Goal: Navigation & Orientation: Find specific page/section

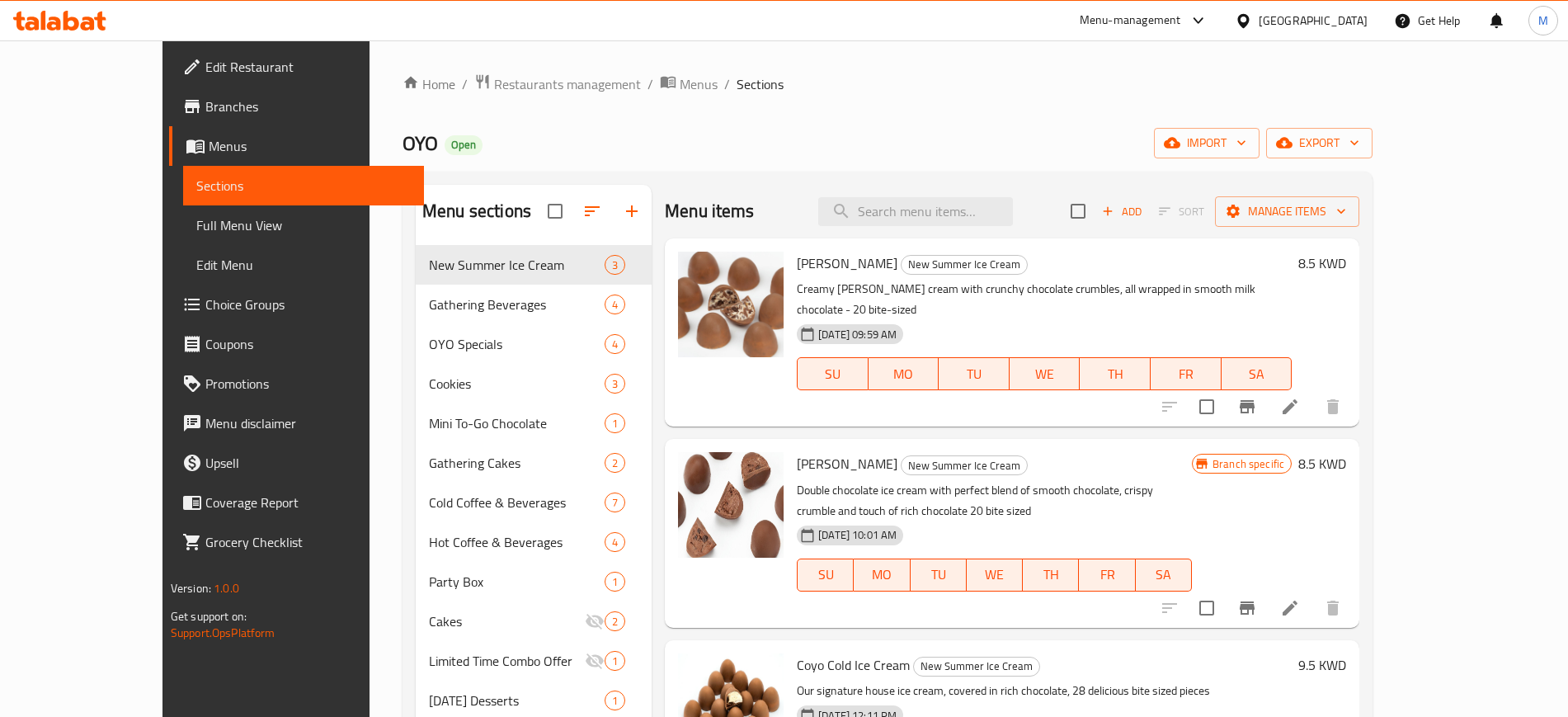
click at [730, 148] on div "OYO Open import export" at bounding box center [887, 143] width 970 height 30
click at [570, 158] on div "Home / Restaurants management / Menus / Sections OYO Open import export Menu se…" at bounding box center [887, 494] width 970 height 842
click at [571, 128] on div "OYO Open import export" at bounding box center [887, 143] width 970 height 30
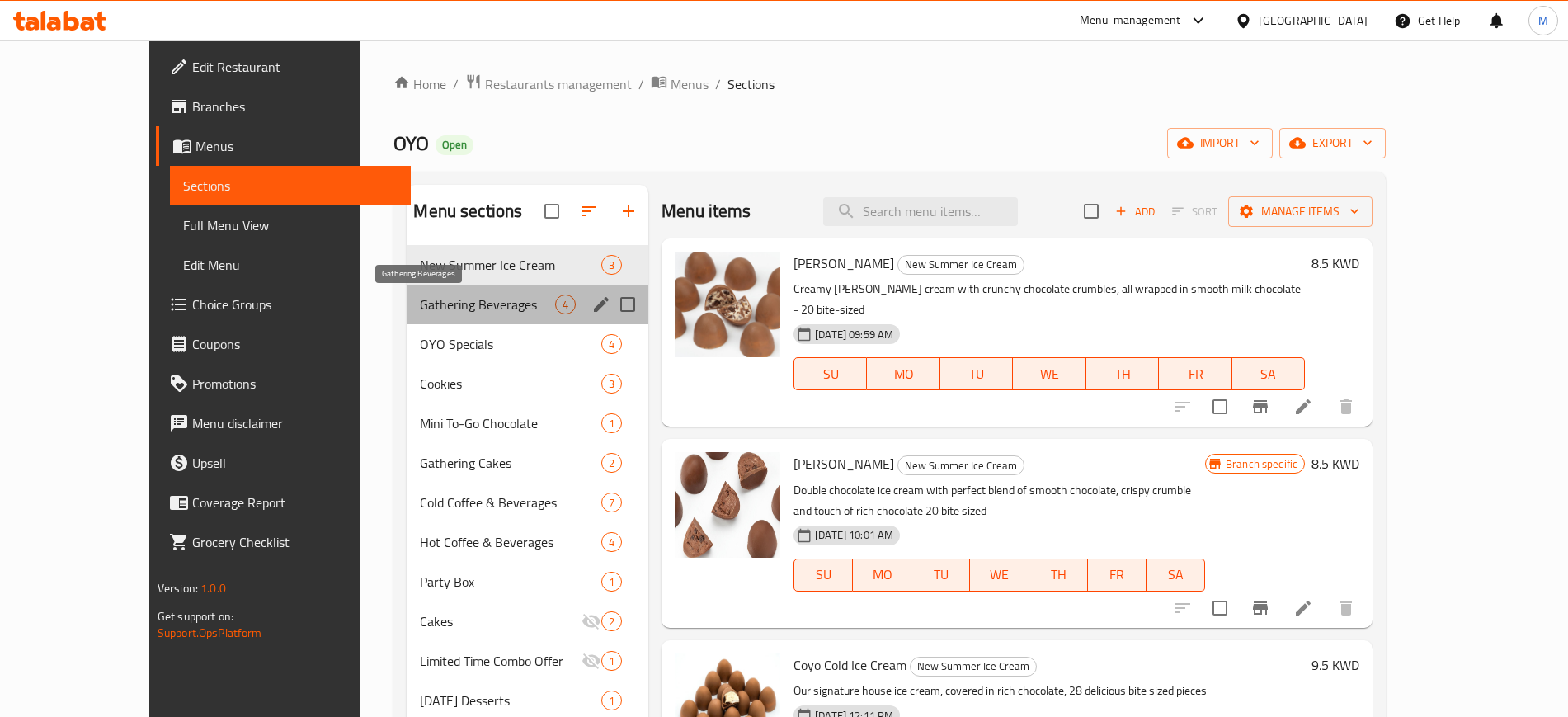
click at [420, 300] on span "Gathering Beverages" at bounding box center [487, 305] width 135 height 20
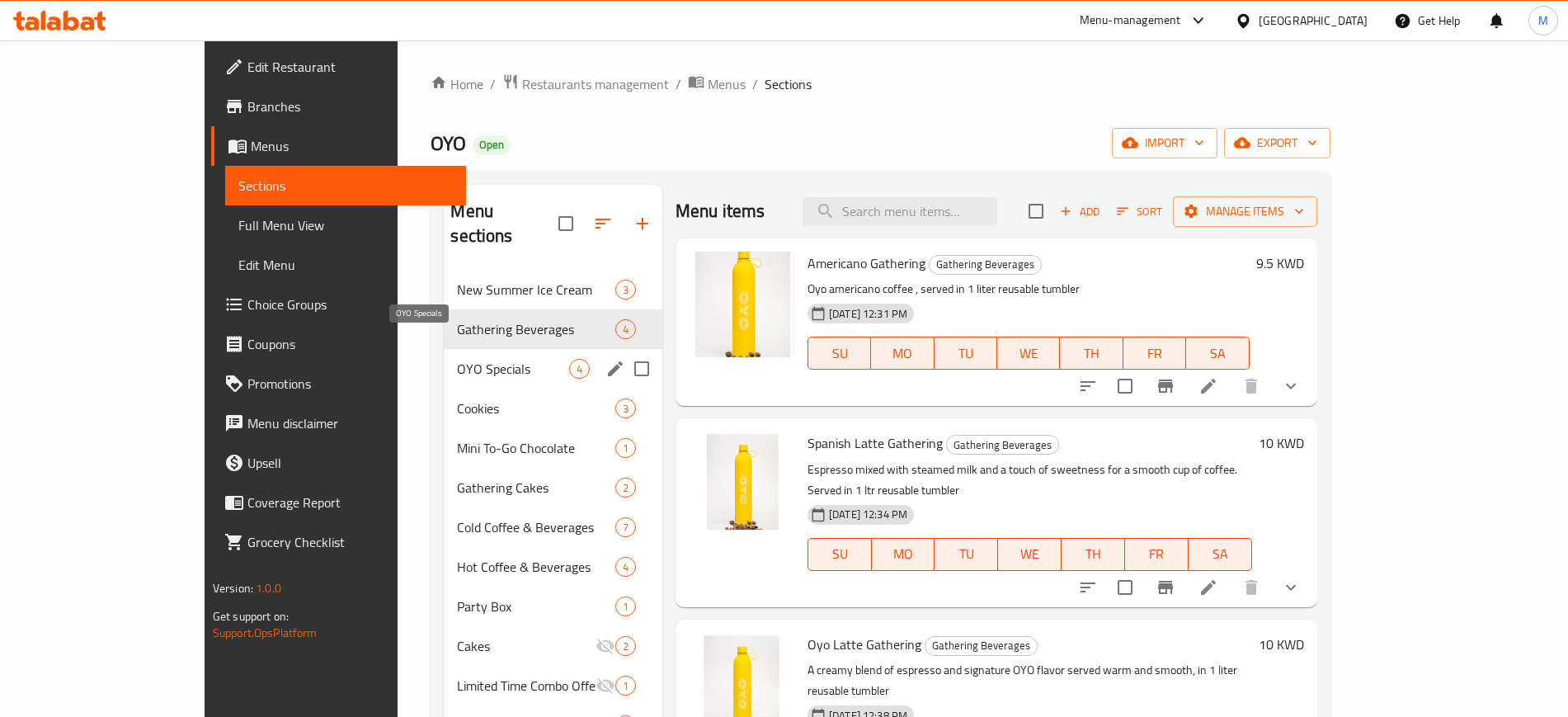
click at [457, 359] on span "OYO Specials" at bounding box center [512, 369] width 111 height 20
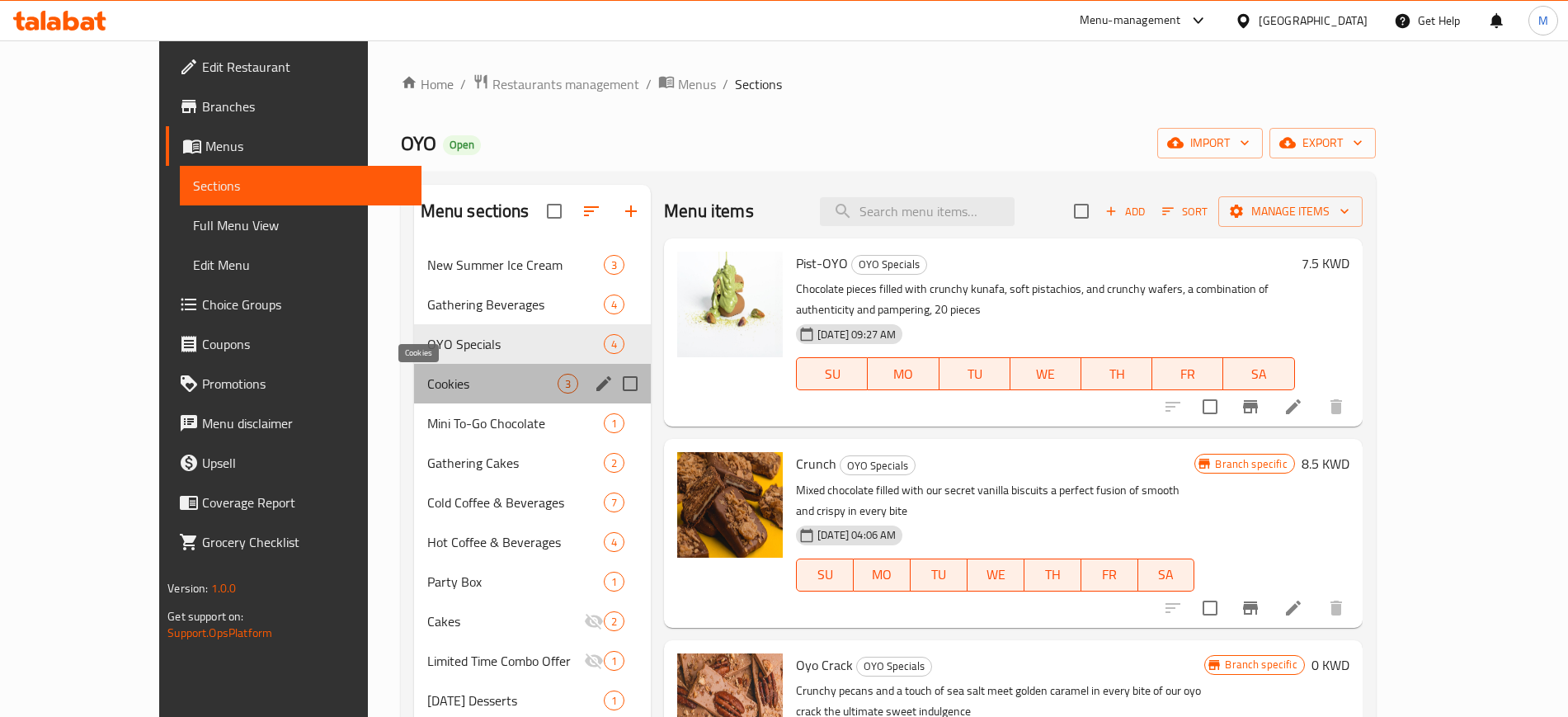
click at [427, 374] on span "Cookies" at bounding box center [492, 384] width 130 height 20
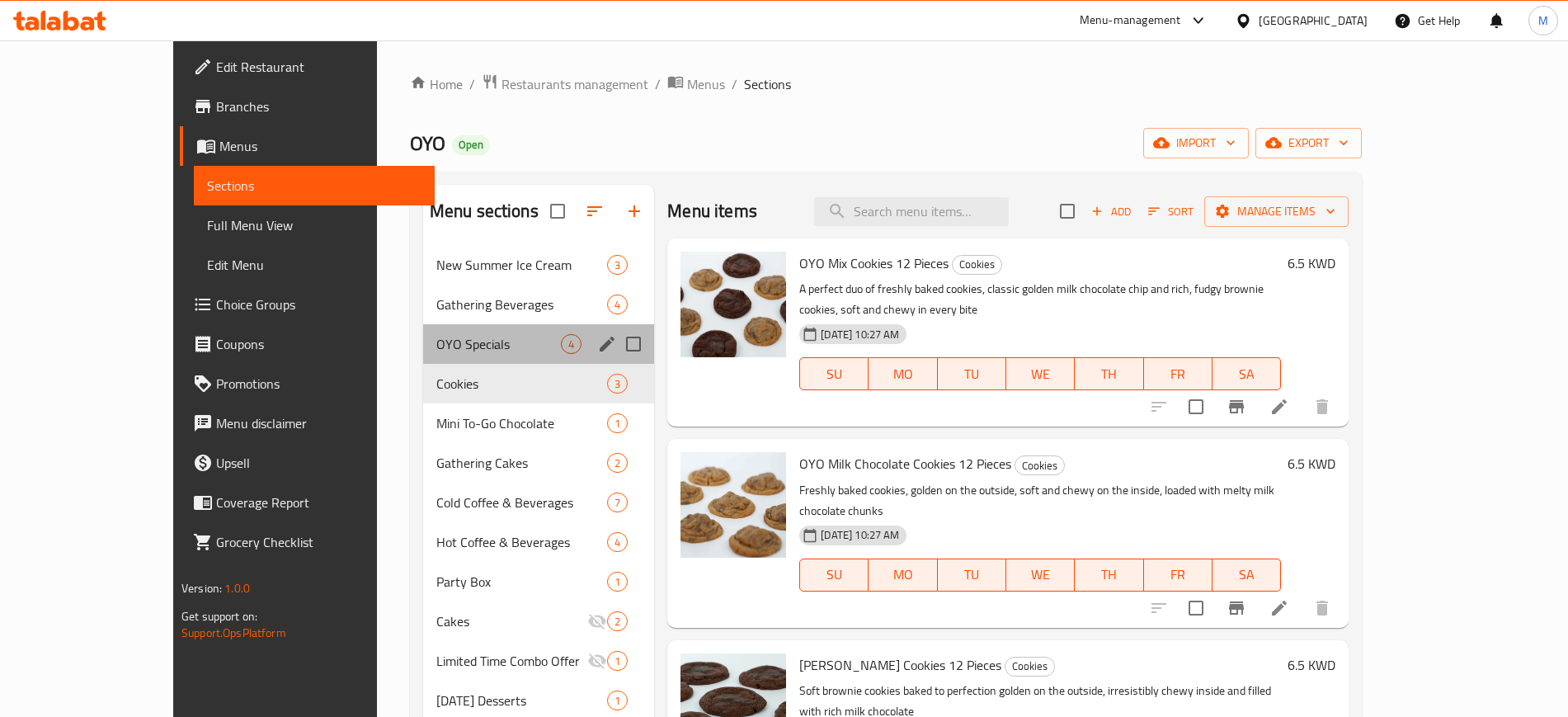
click at [437, 327] on div "OYO Specials 4" at bounding box center [539, 343] width 232 height 40
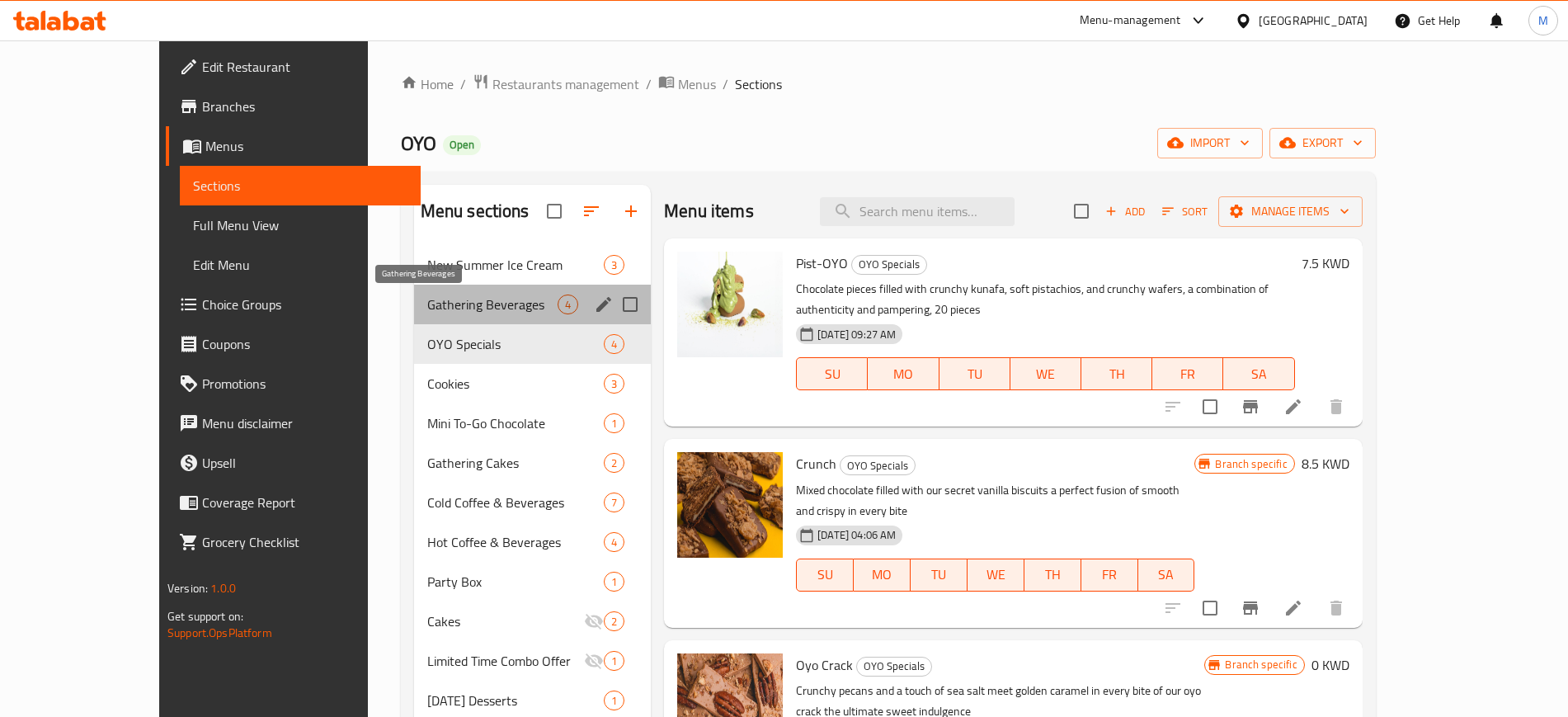
click at [445, 308] on span "Gathering Beverages" at bounding box center [492, 305] width 130 height 20
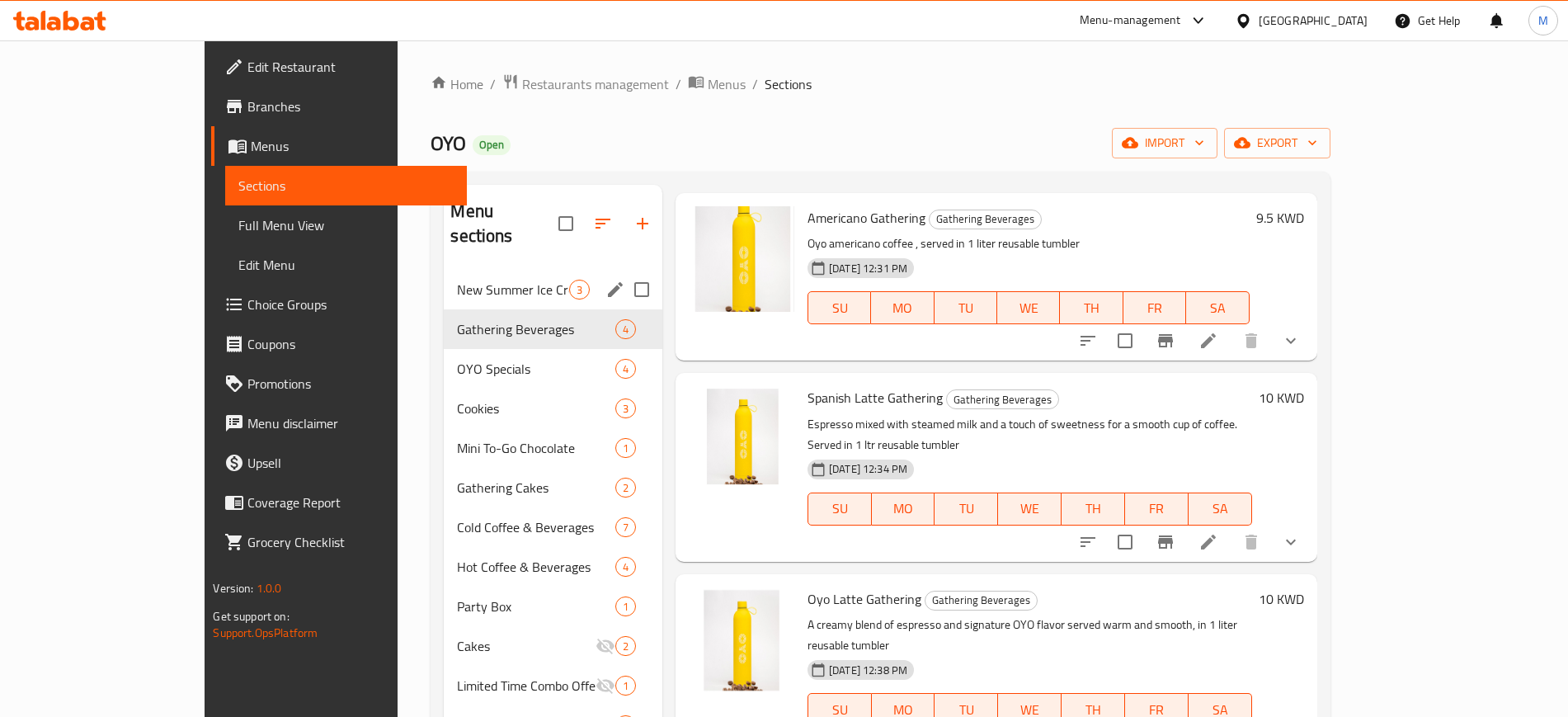
click at [457, 279] on span "New Summer Ice Cream" at bounding box center [512, 289] width 111 height 20
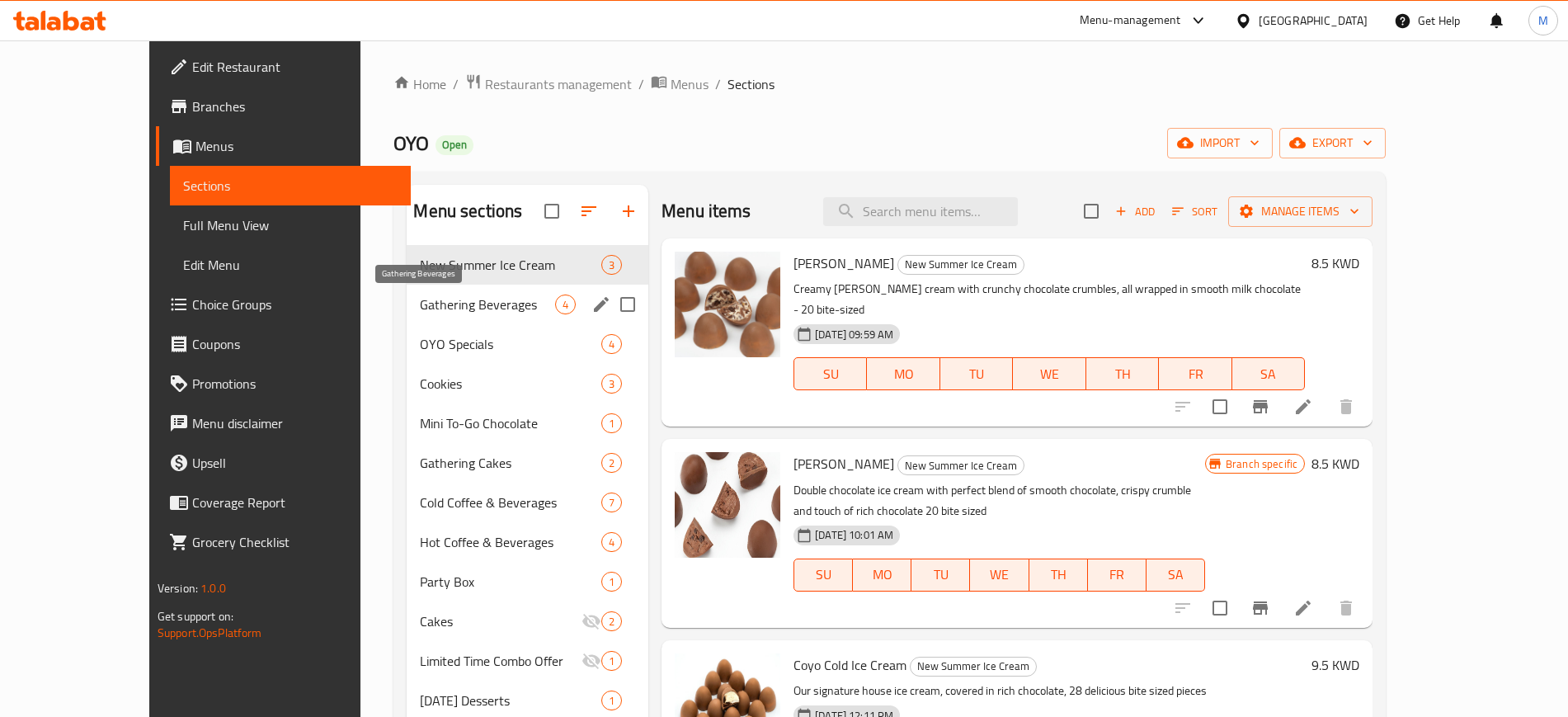
drag, startPoint x: 407, startPoint y: 311, endPoint x: 423, endPoint y: 346, distance: 38.5
click at [420, 311] on span "Gathering Beverages" at bounding box center [487, 305] width 135 height 20
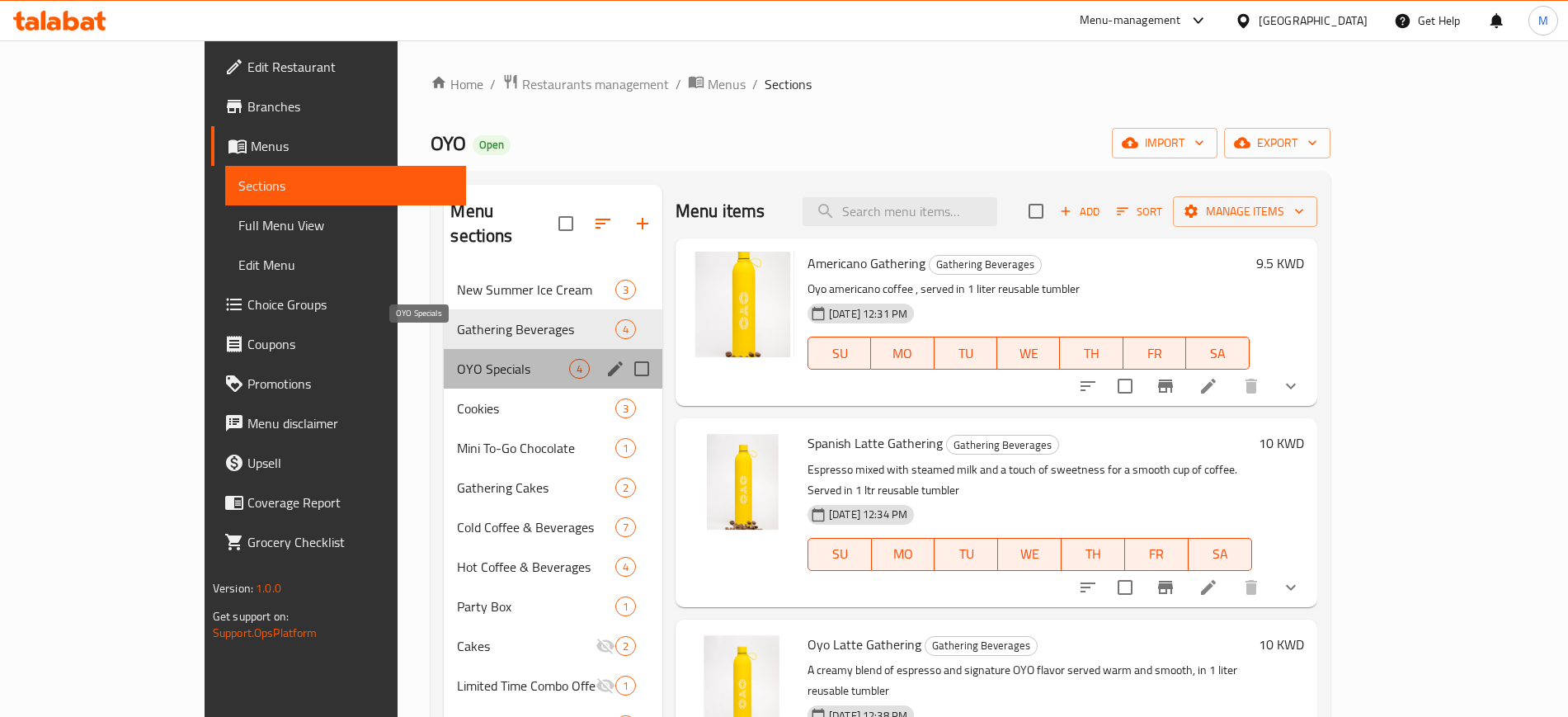
click at [457, 359] on span "OYO Specials" at bounding box center [512, 369] width 111 height 20
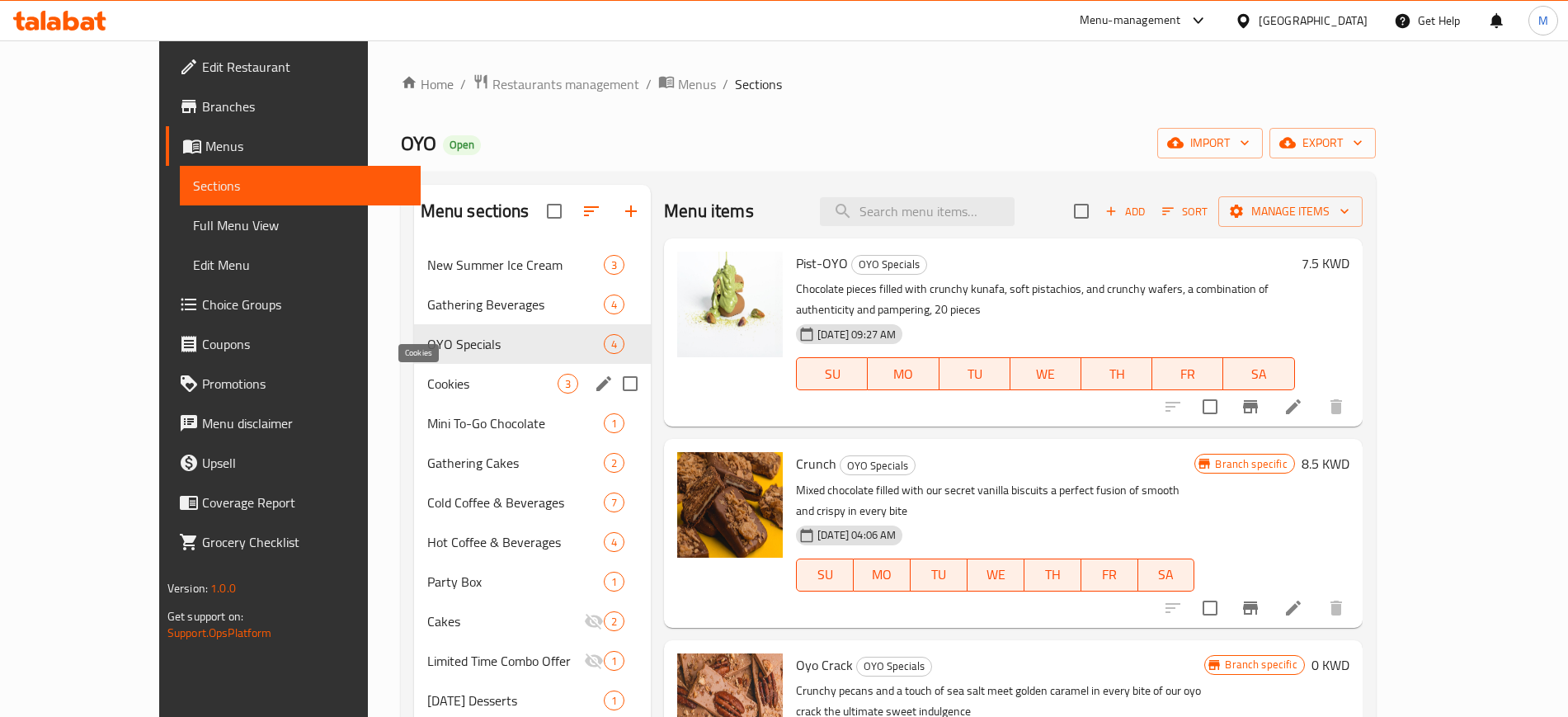
click at [427, 379] on span "Cookies" at bounding box center [492, 384] width 130 height 20
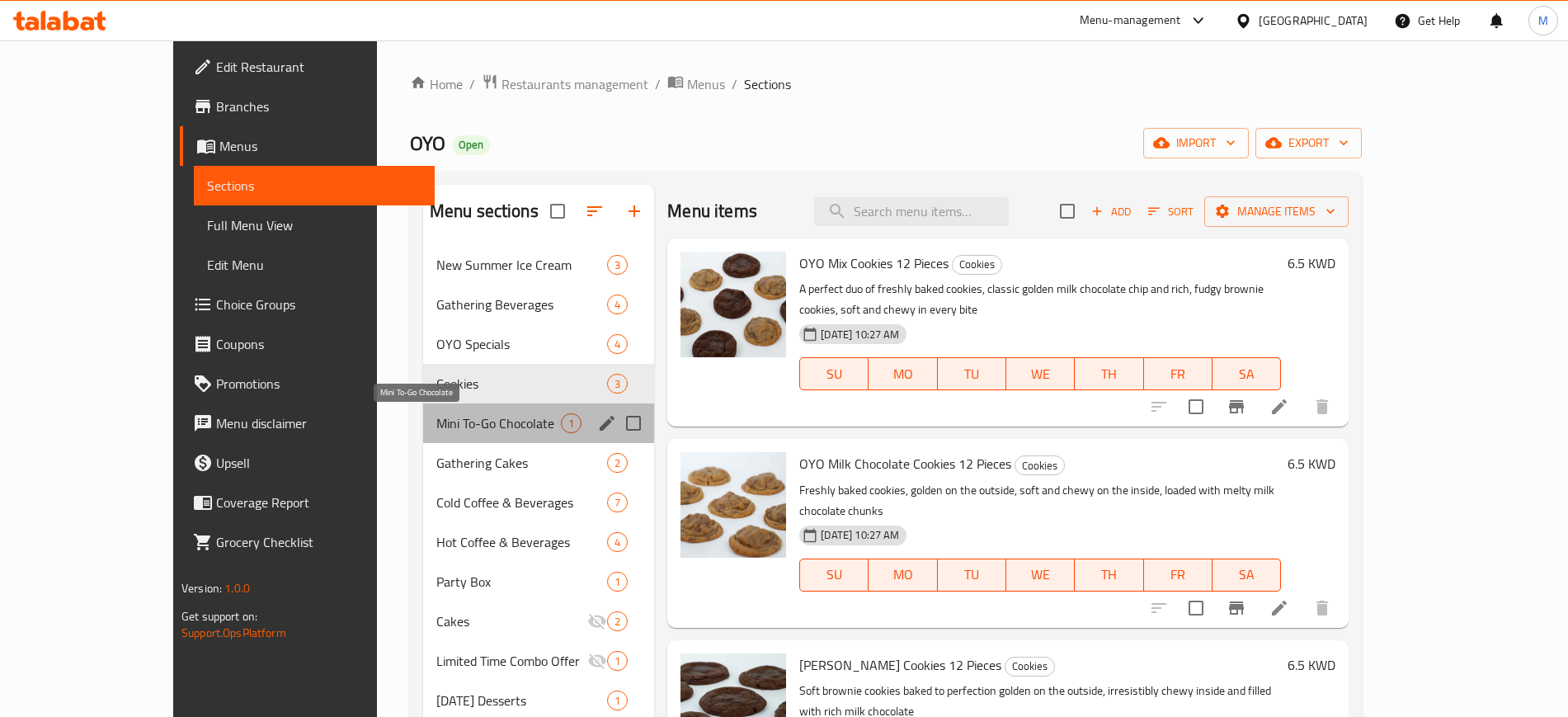
click at [437, 432] on span "Mini To-Go Chocolate" at bounding box center [499, 423] width 124 height 20
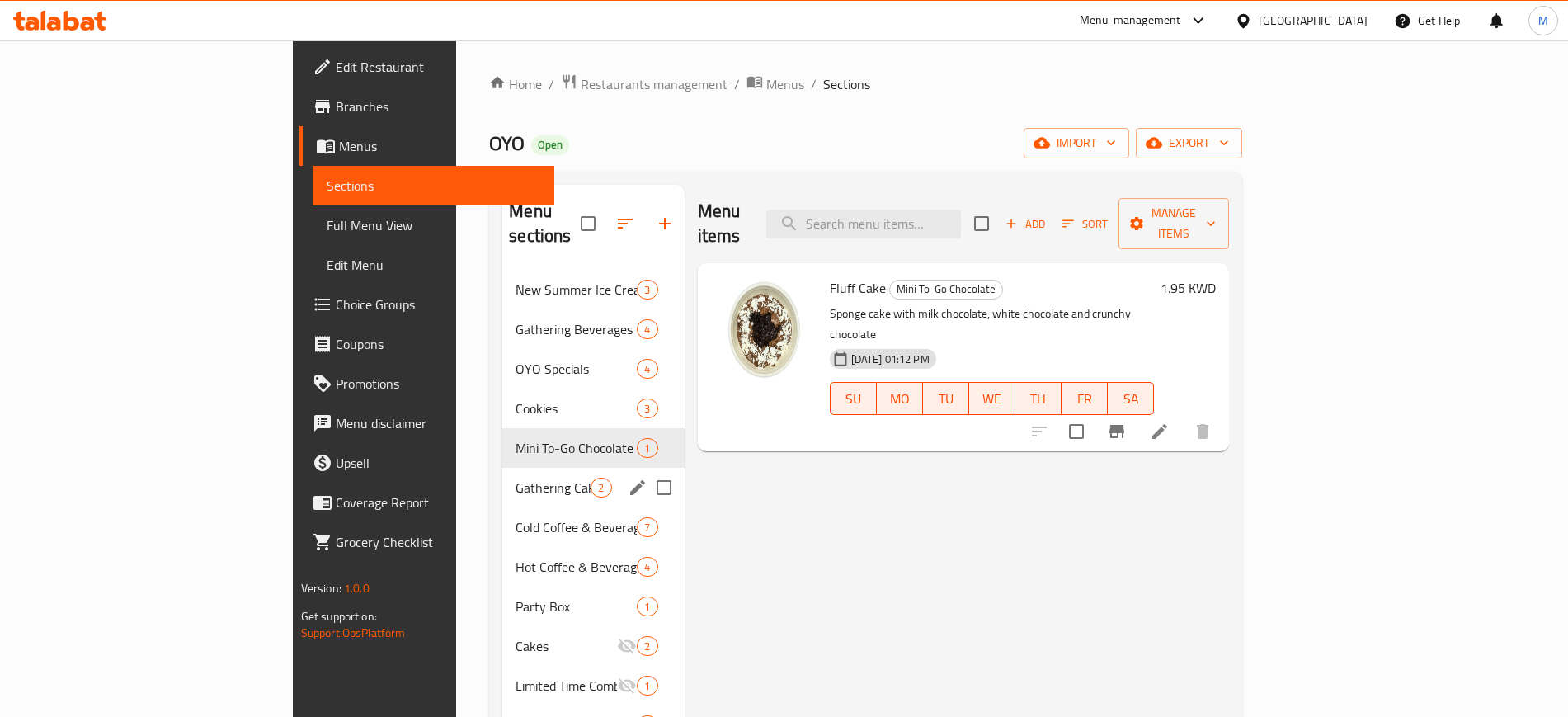
click at [502, 474] on div "Gathering Cakes 2" at bounding box center [593, 487] width 182 height 40
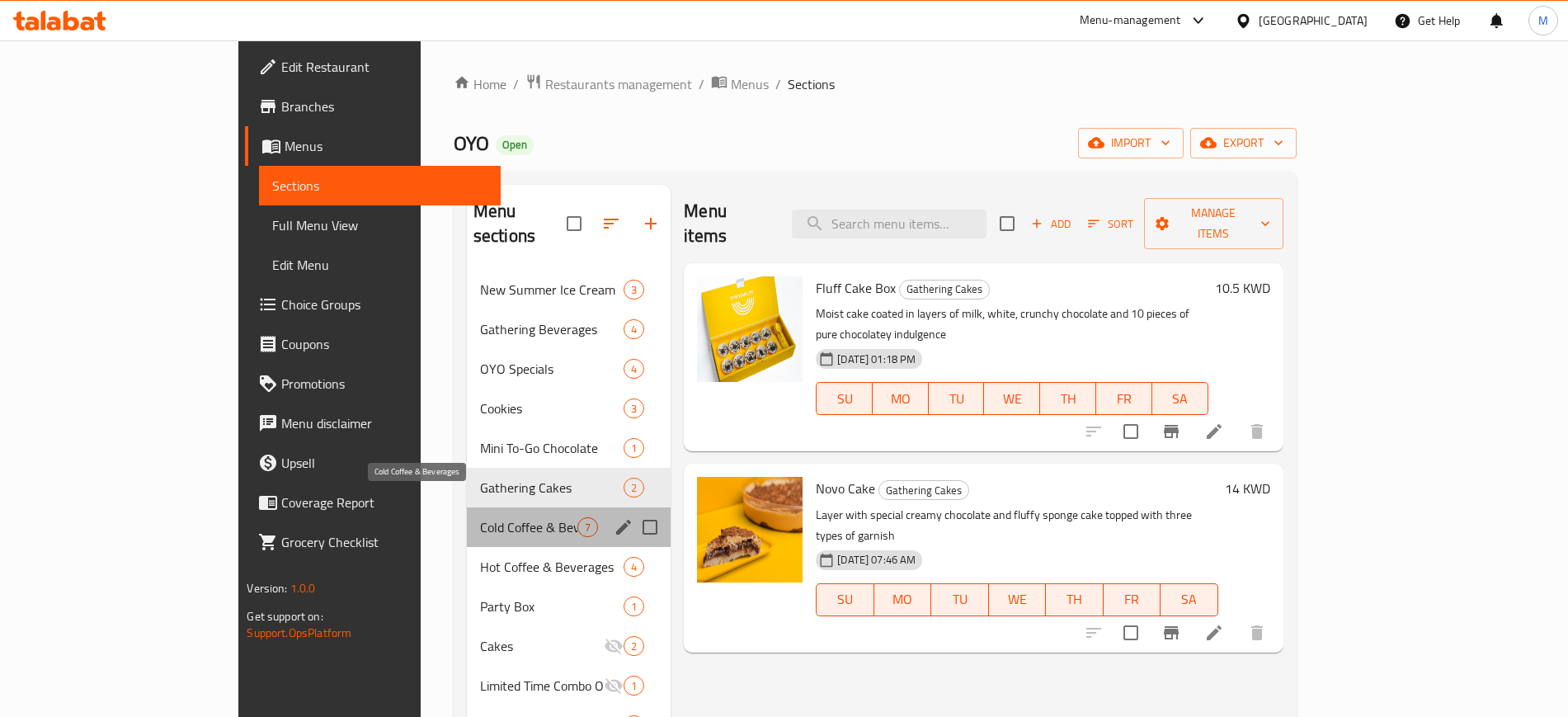
click at [480, 518] on span "Cold Coffee & Beverages" at bounding box center [529, 528] width 98 height 20
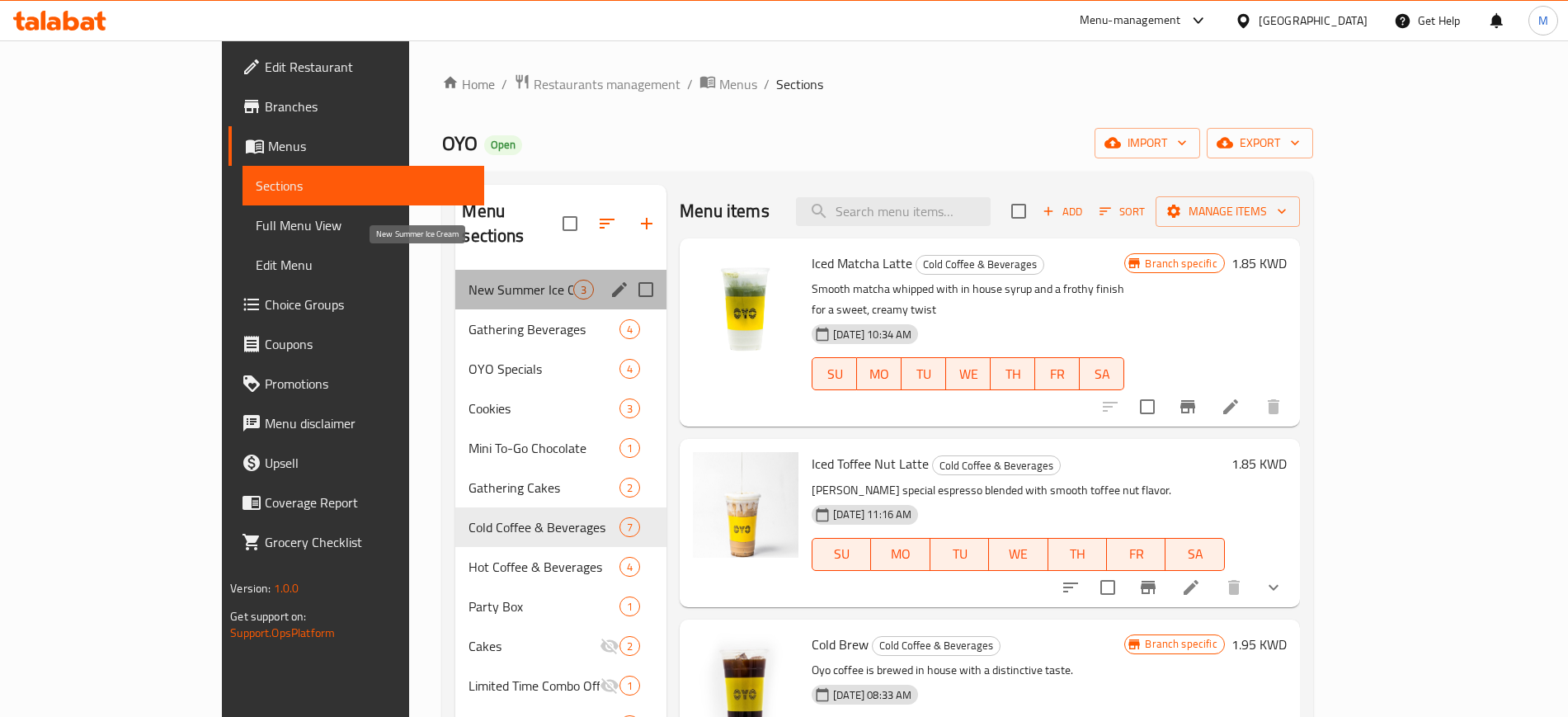
click at [469, 279] on span "New Summer Ice Cream" at bounding box center [521, 289] width 105 height 20
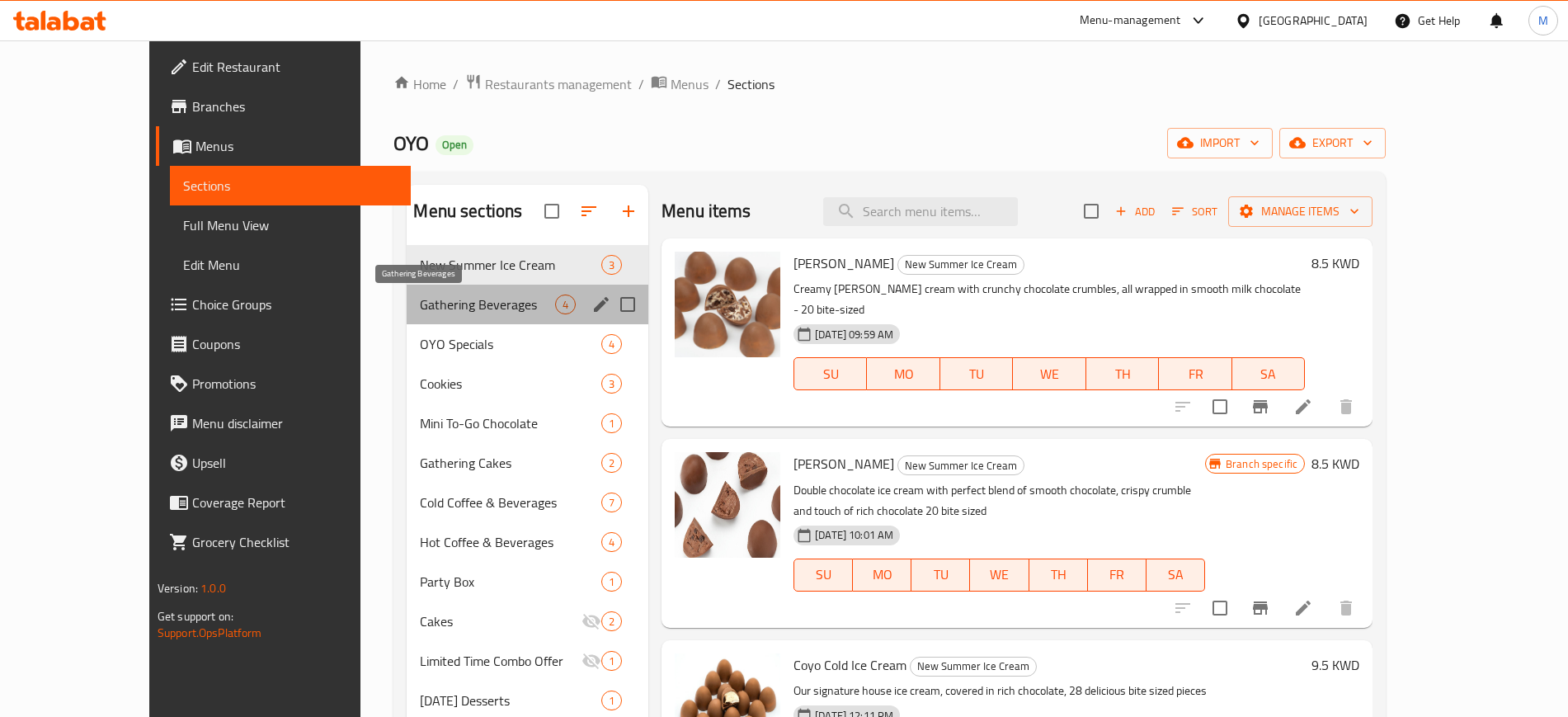
click at [439, 306] on span "Gathering Beverages" at bounding box center [487, 305] width 135 height 20
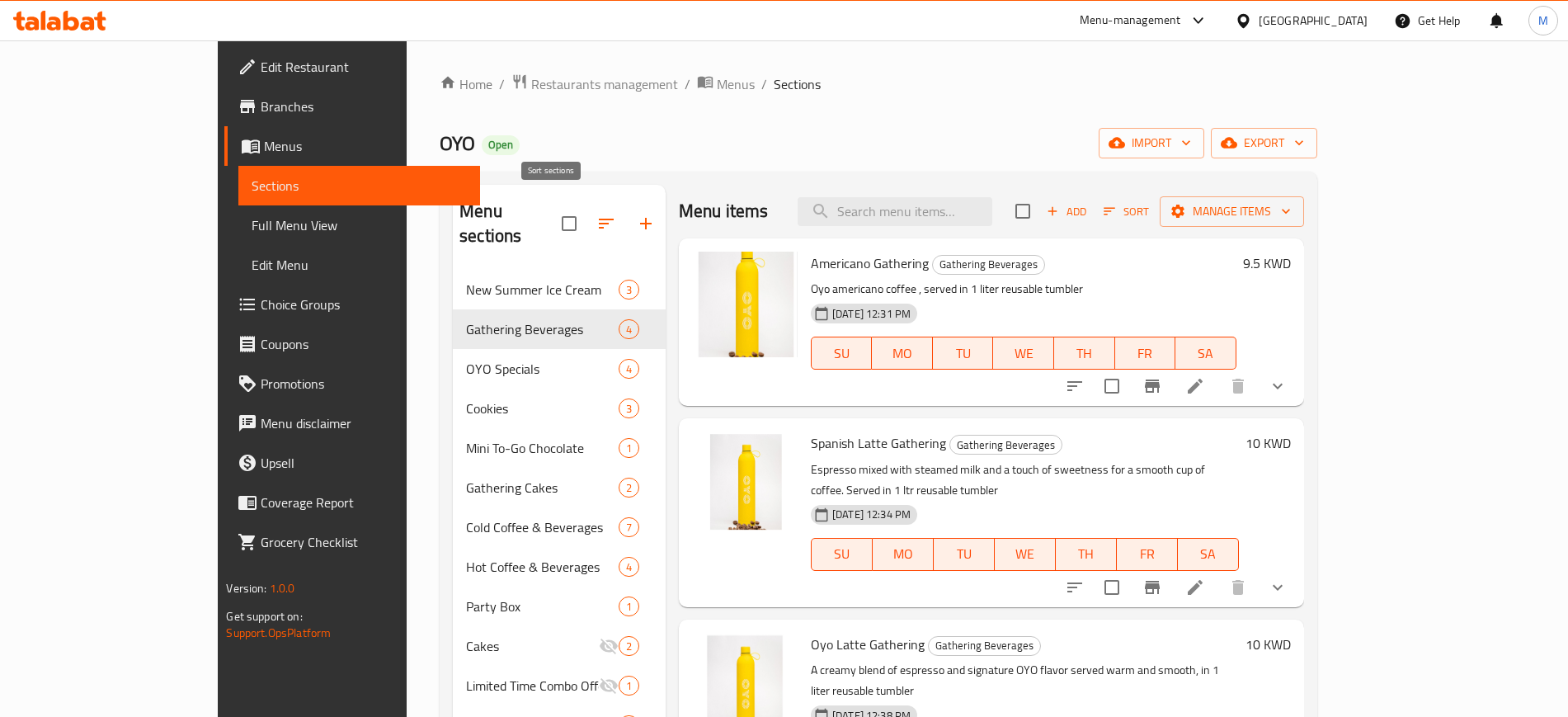
click at [596, 214] on icon "button" at bounding box center [607, 224] width 20 height 20
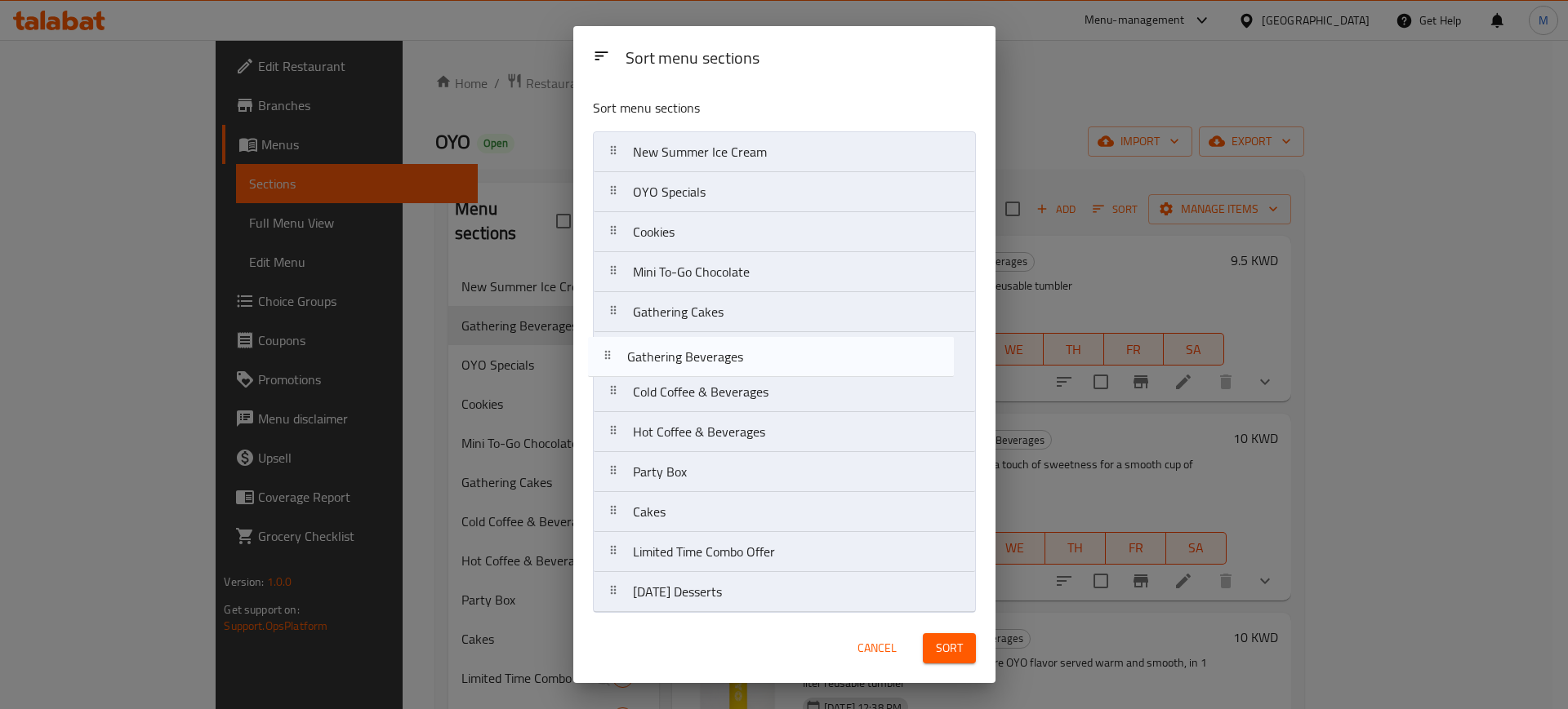
drag, startPoint x: 756, startPoint y: 196, endPoint x: 754, endPoint y: 369, distance: 173.0
click at [754, 369] on nav "New Summer Ice Cream Gathering Beverages OYO Specials Cookies Mini To-Go Chocol…" at bounding box center [784, 372] width 383 height 482
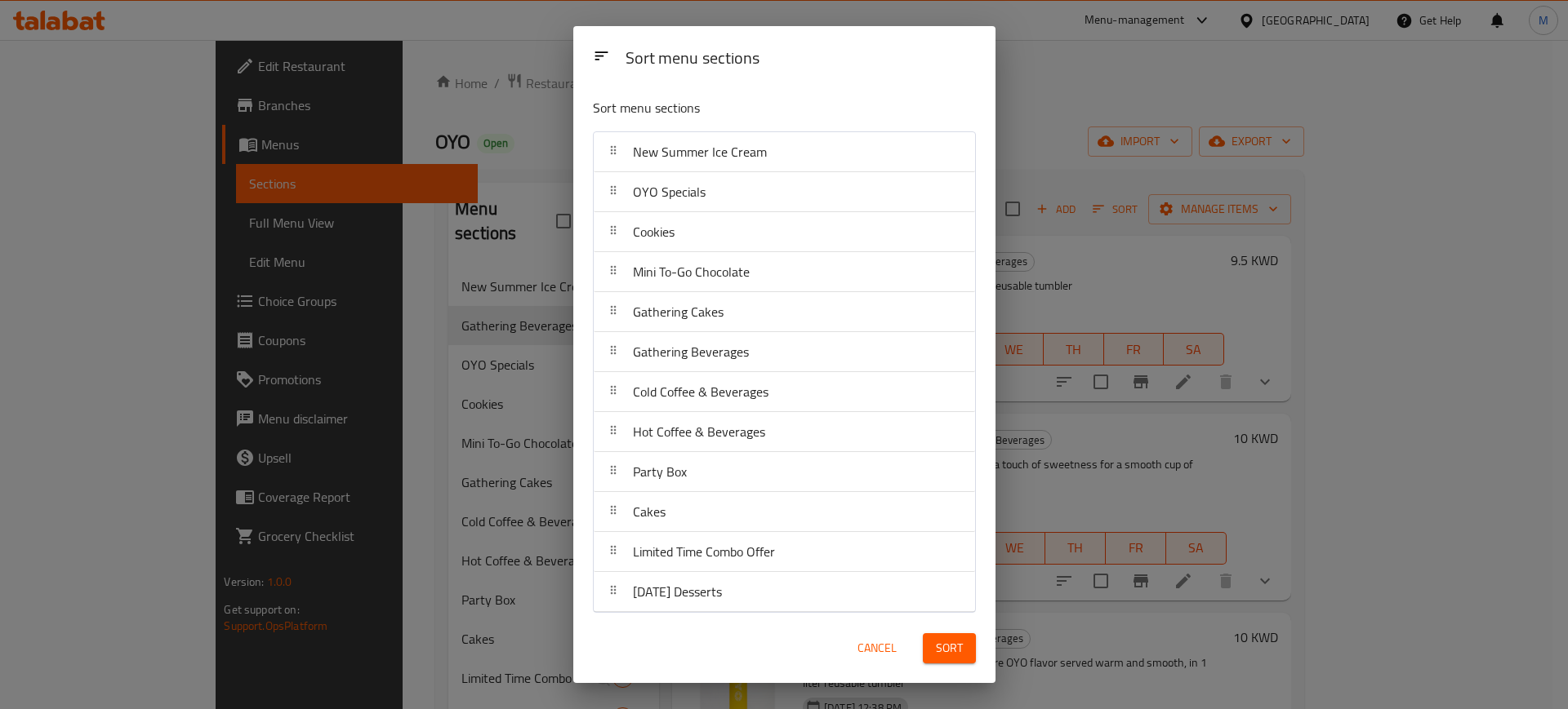
click at [972, 643] on button "Sort" at bounding box center [949, 648] width 53 height 30
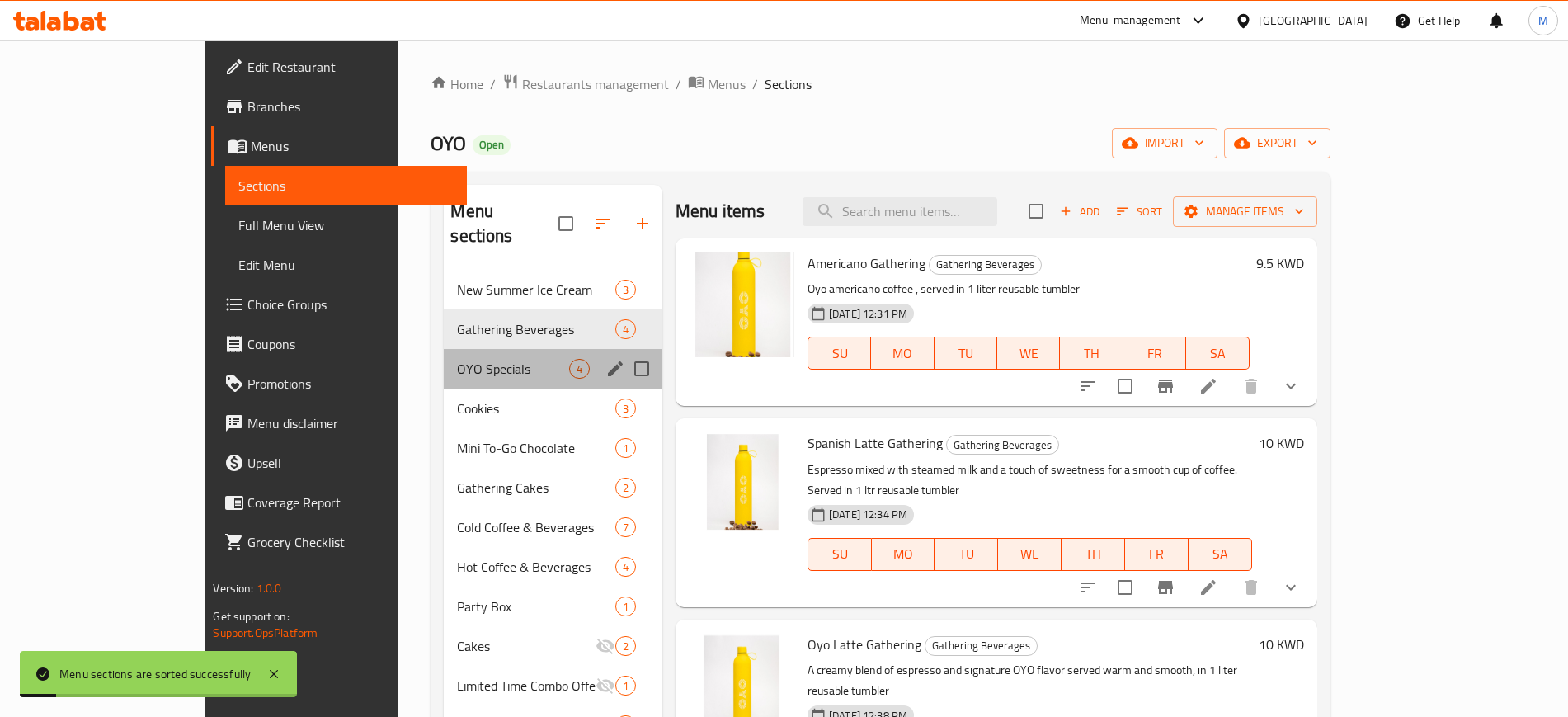
click at [478, 349] on div "OYO Specials 4" at bounding box center [554, 369] width 219 height 40
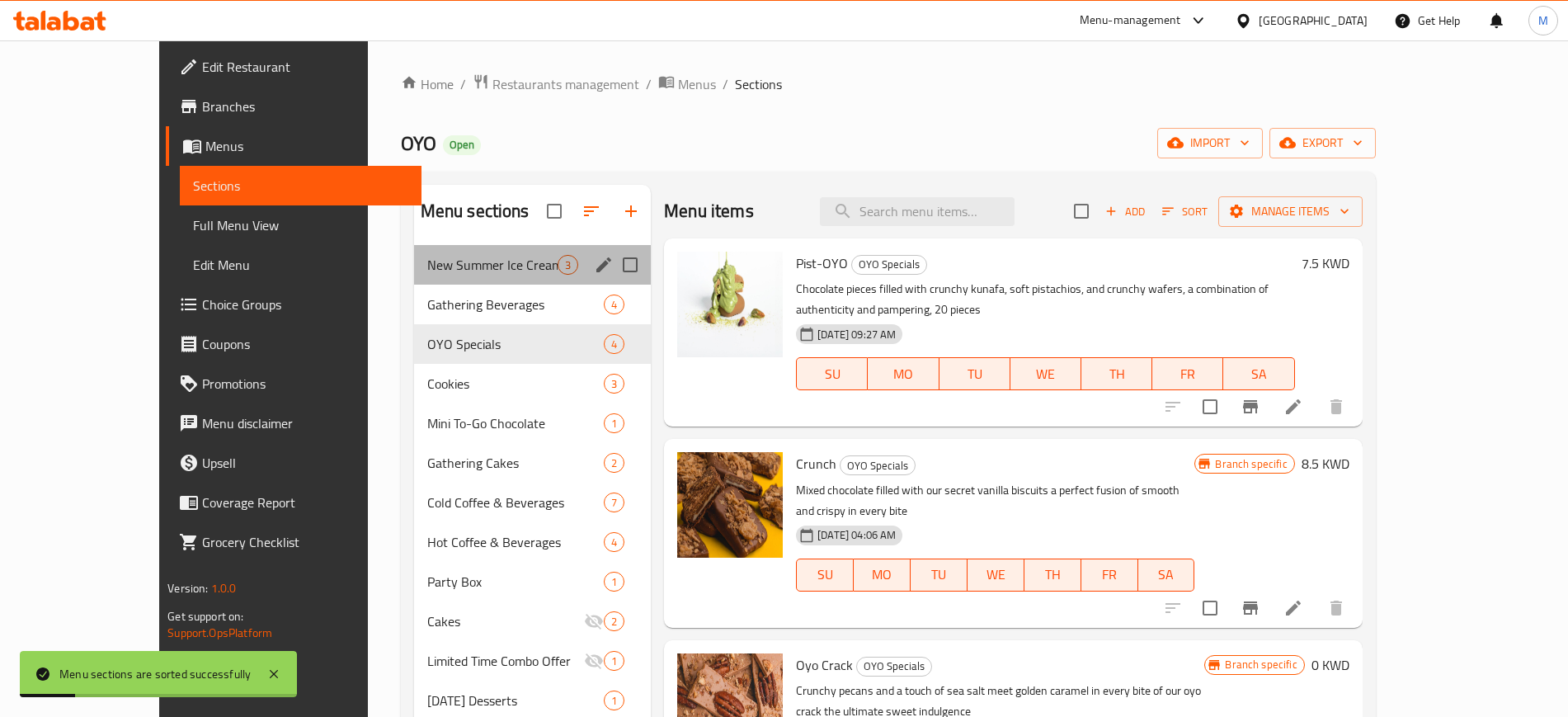
click at [448, 278] on div "New Summer Ice Cream 3" at bounding box center [532, 264] width 237 height 40
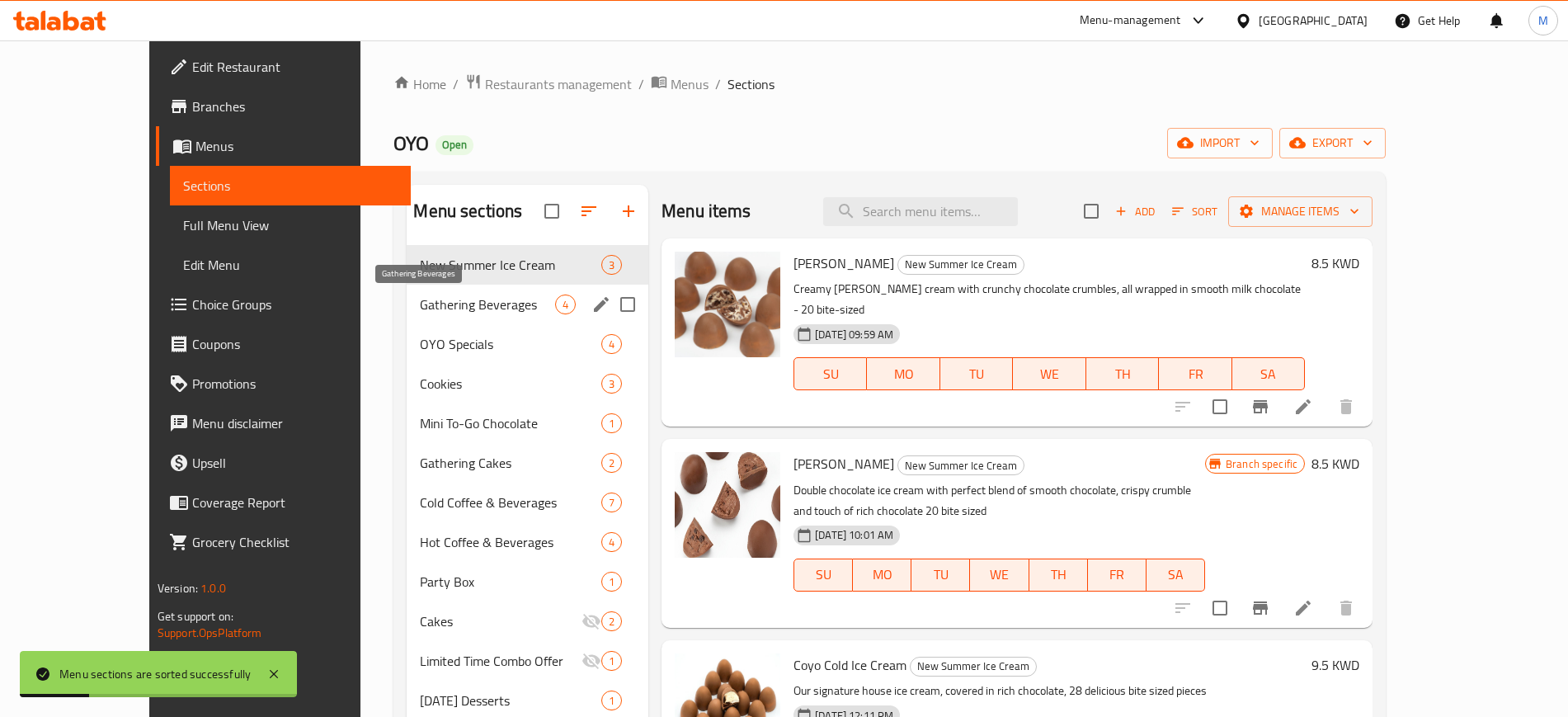
click at [442, 307] on span "Gathering Beverages" at bounding box center [487, 305] width 135 height 20
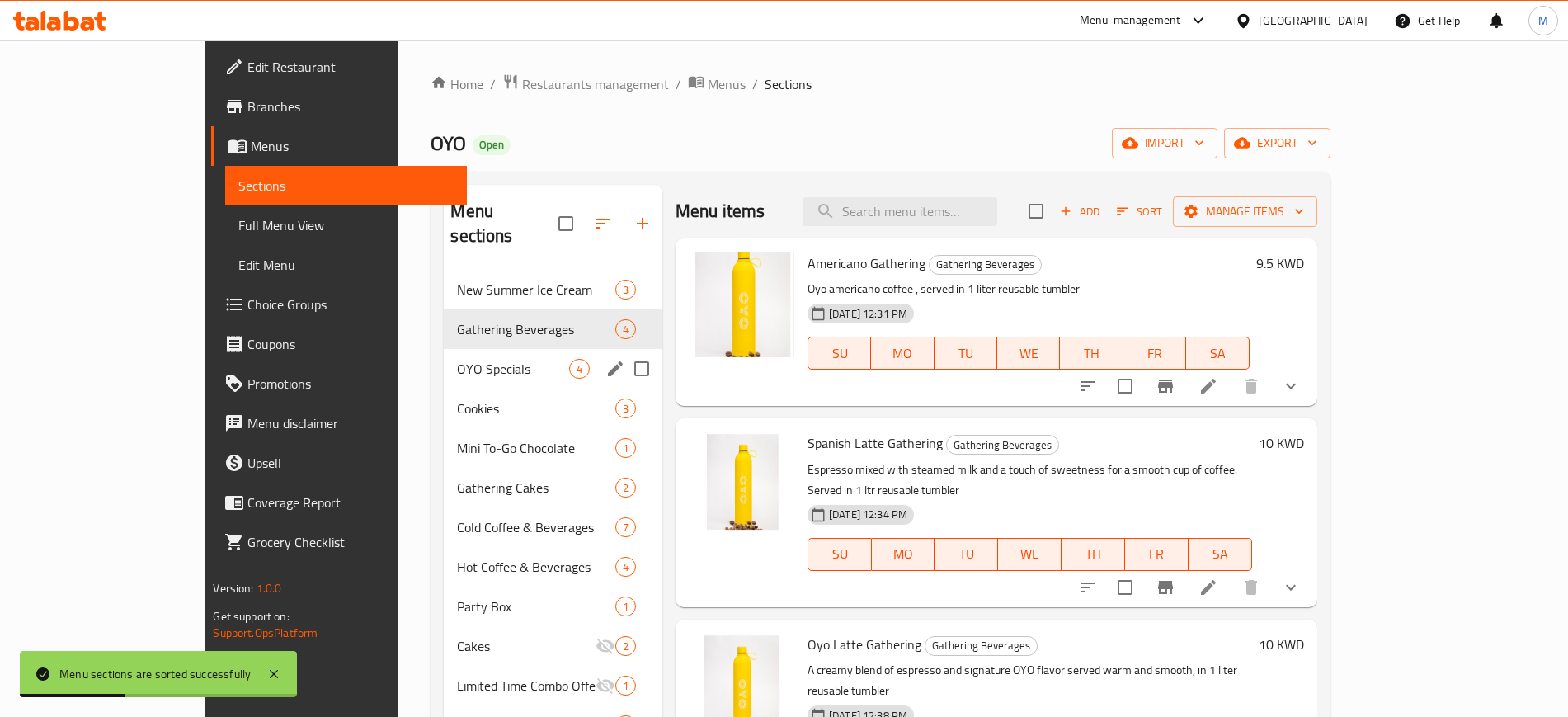
click at [444, 354] on div "OYO Specials 4" at bounding box center [554, 369] width 219 height 40
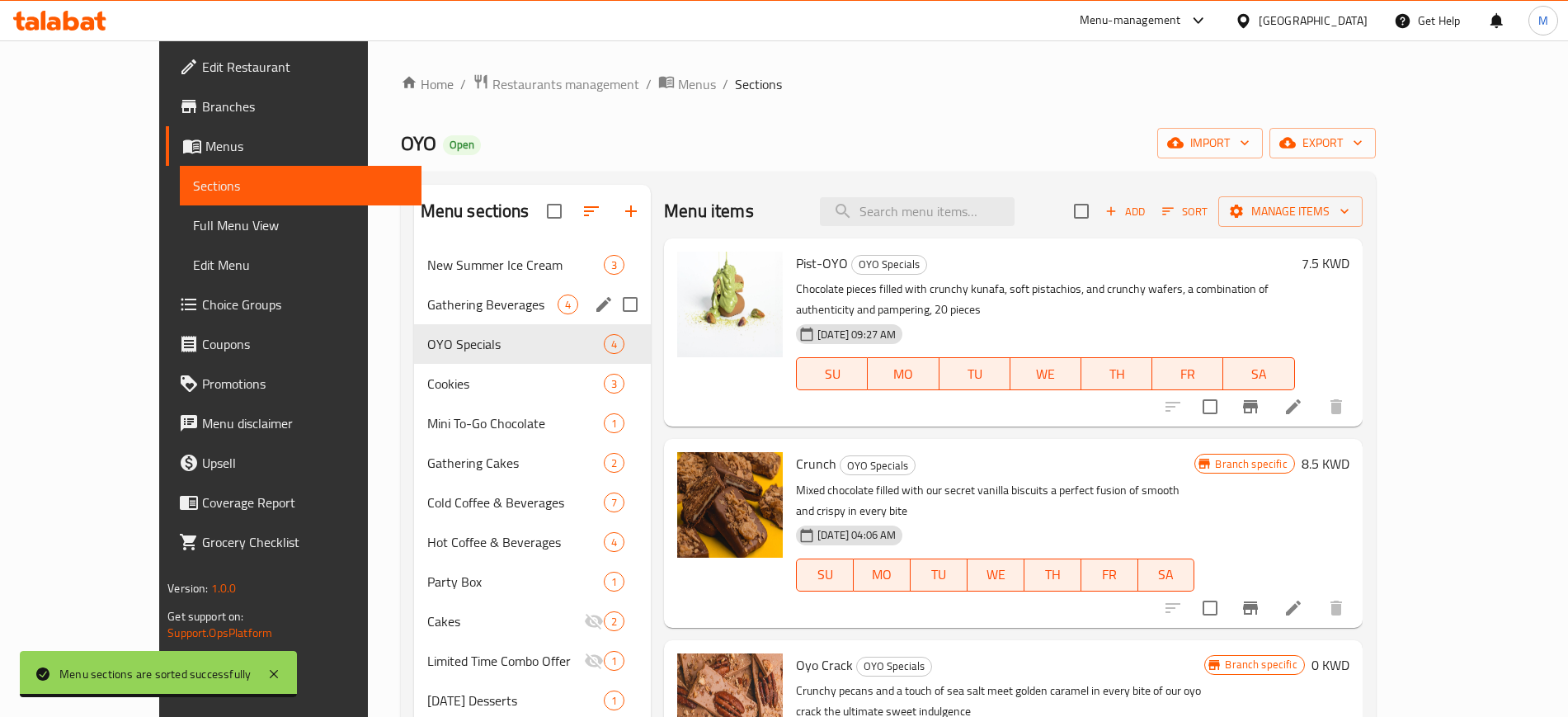
click at [428, 305] on span "Gathering Beverages" at bounding box center [492, 305] width 130 height 20
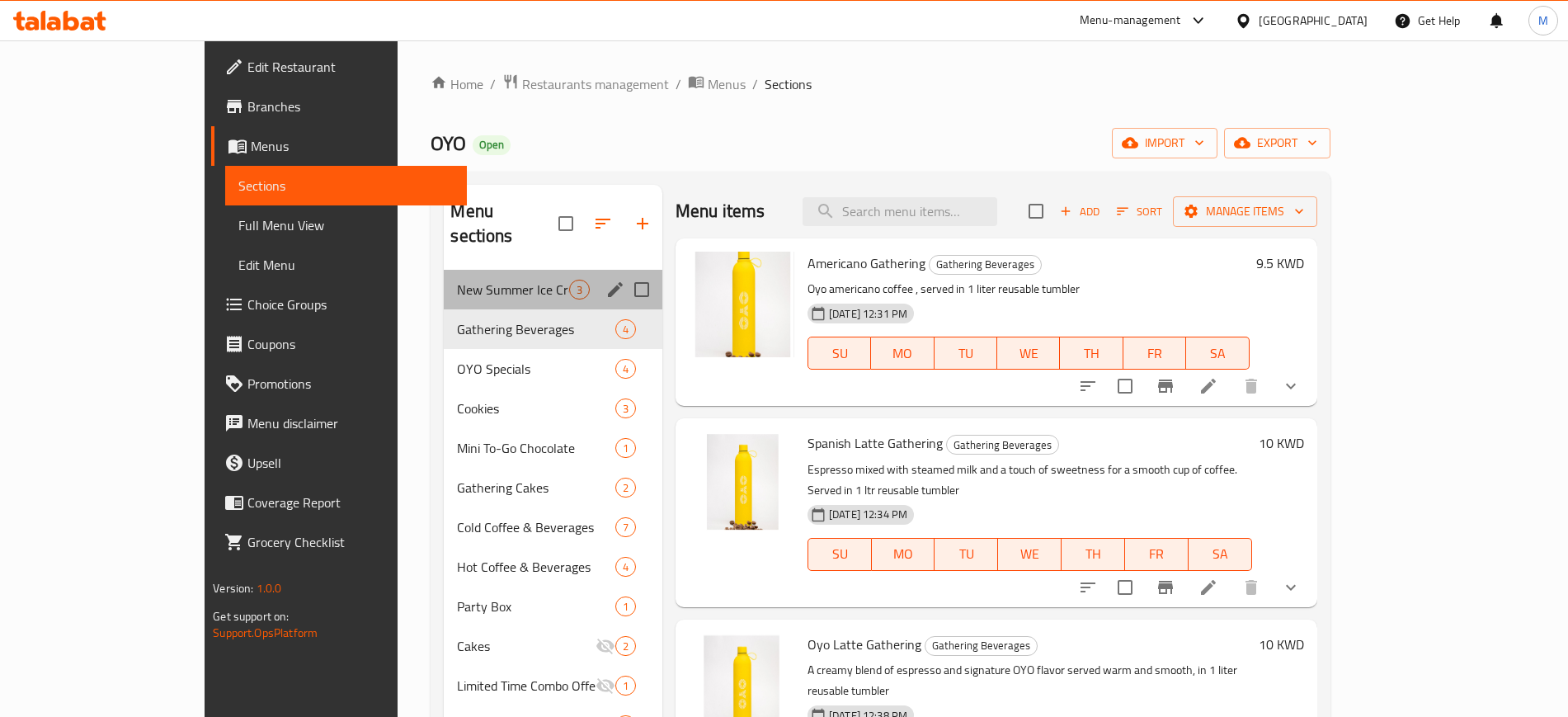
click at [444, 282] on div "New Summer Ice Cream 3" at bounding box center [554, 289] width 219 height 40
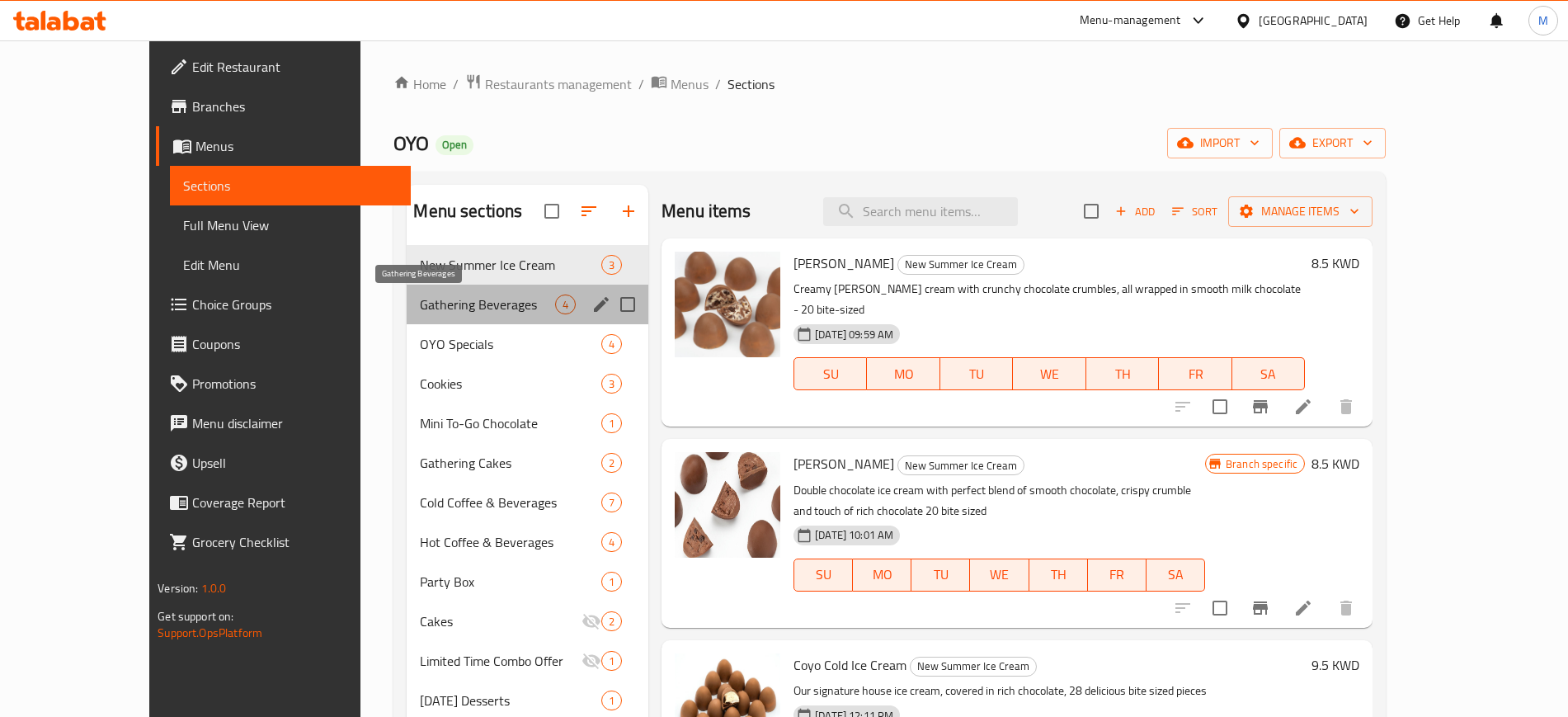
click at [471, 308] on span "Gathering Beverages" at bounding box center [487, 305] width 135 height 20
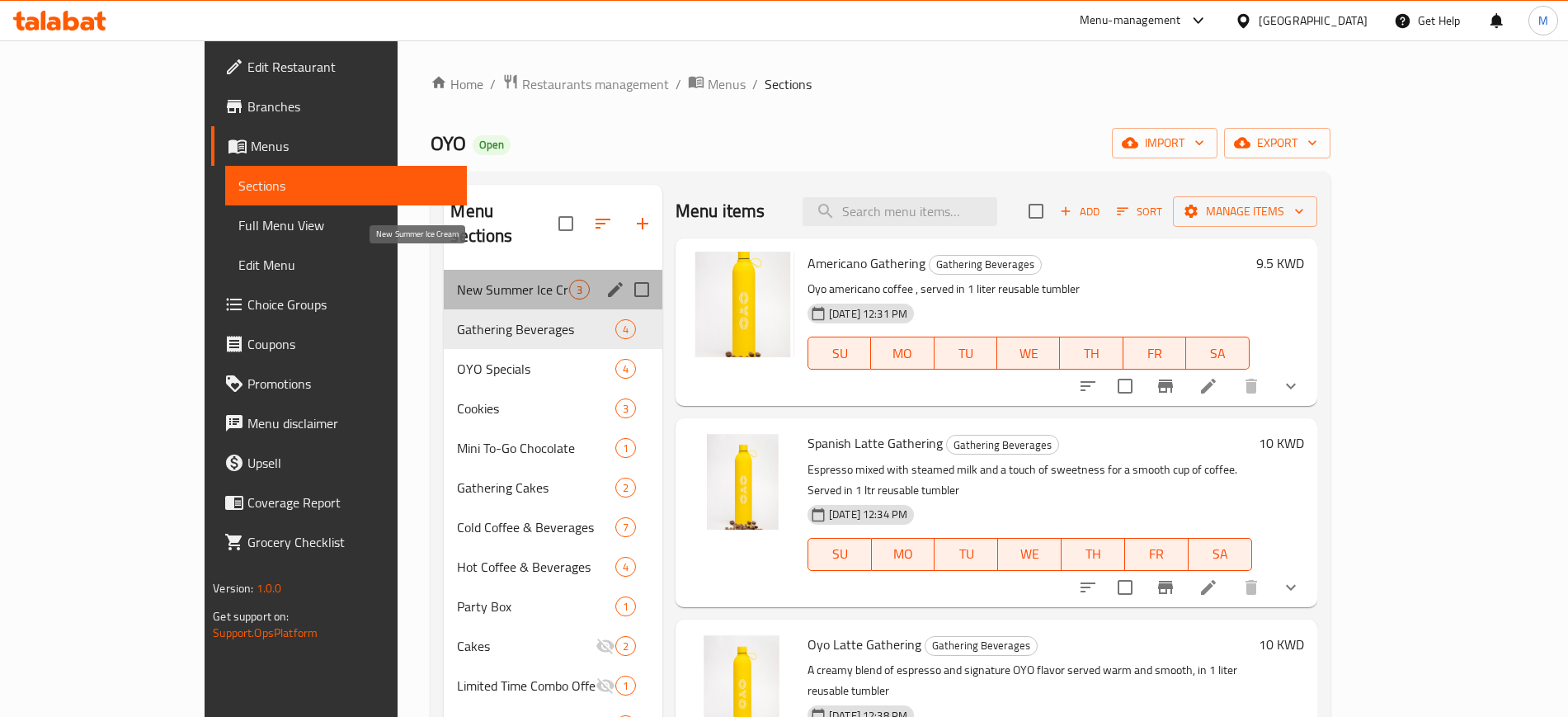
click at [469, 279] on span "New Summer Ice Cream" at bounding box center [512, 289] width 111 height 20
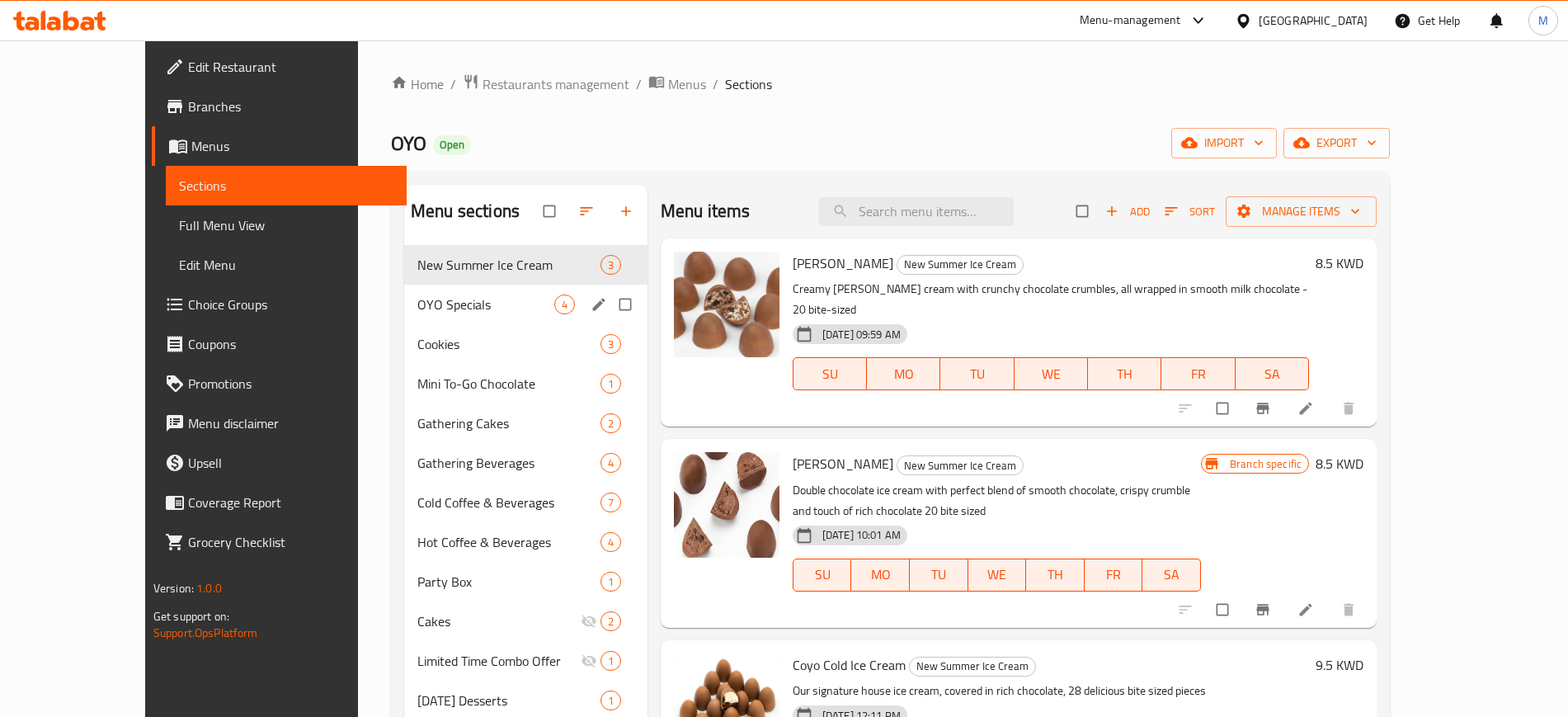
drag, startPoint x: 443, startPoint y: 315, endPoint x: 445, endPoint y: 344, distance: 29.1
click at [442, 315] on div "OYO Specials 4" at bounding box center [525, 304] width 243 height 40
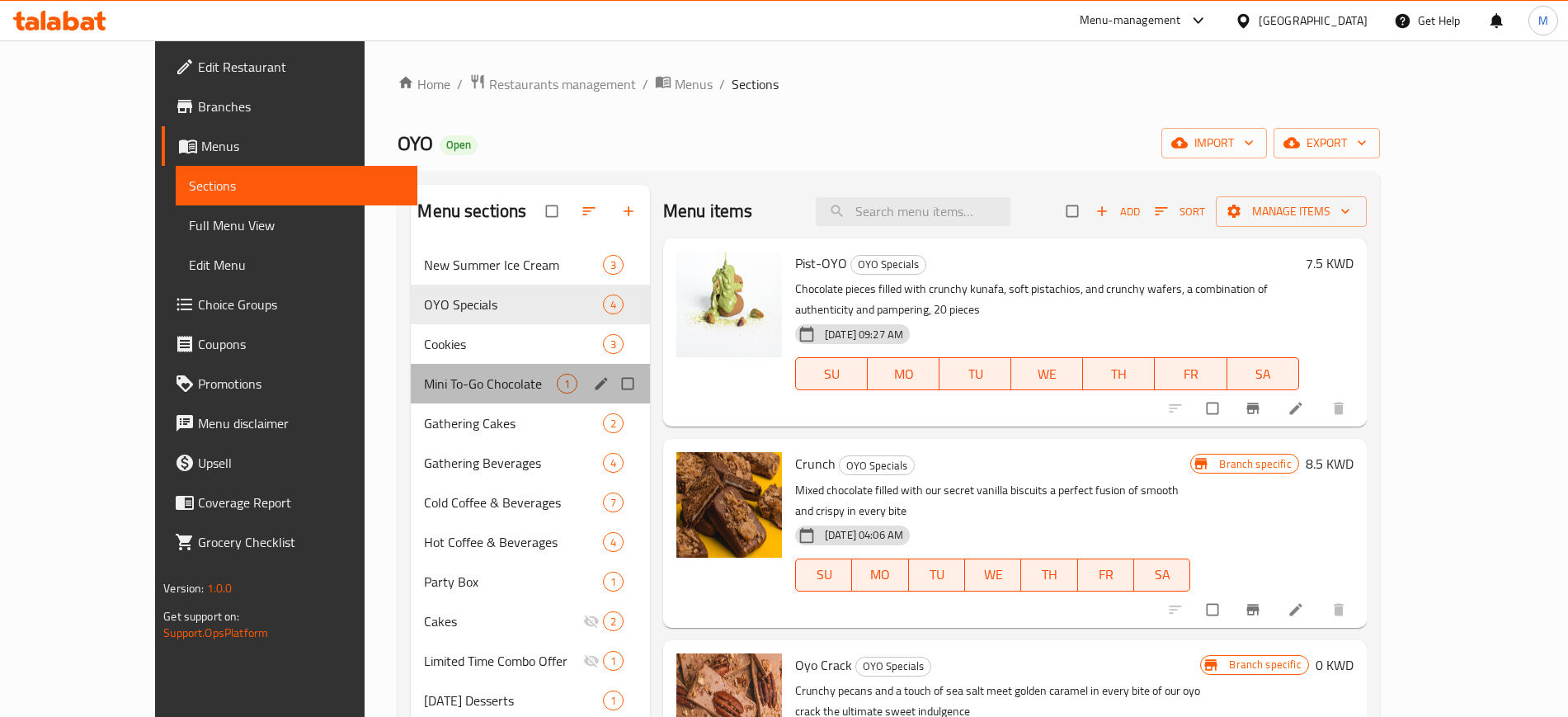
click at [433, 364] on div "Mini To-Go Chocolate 1" at bounding box center [530, 383] width 239 height 40
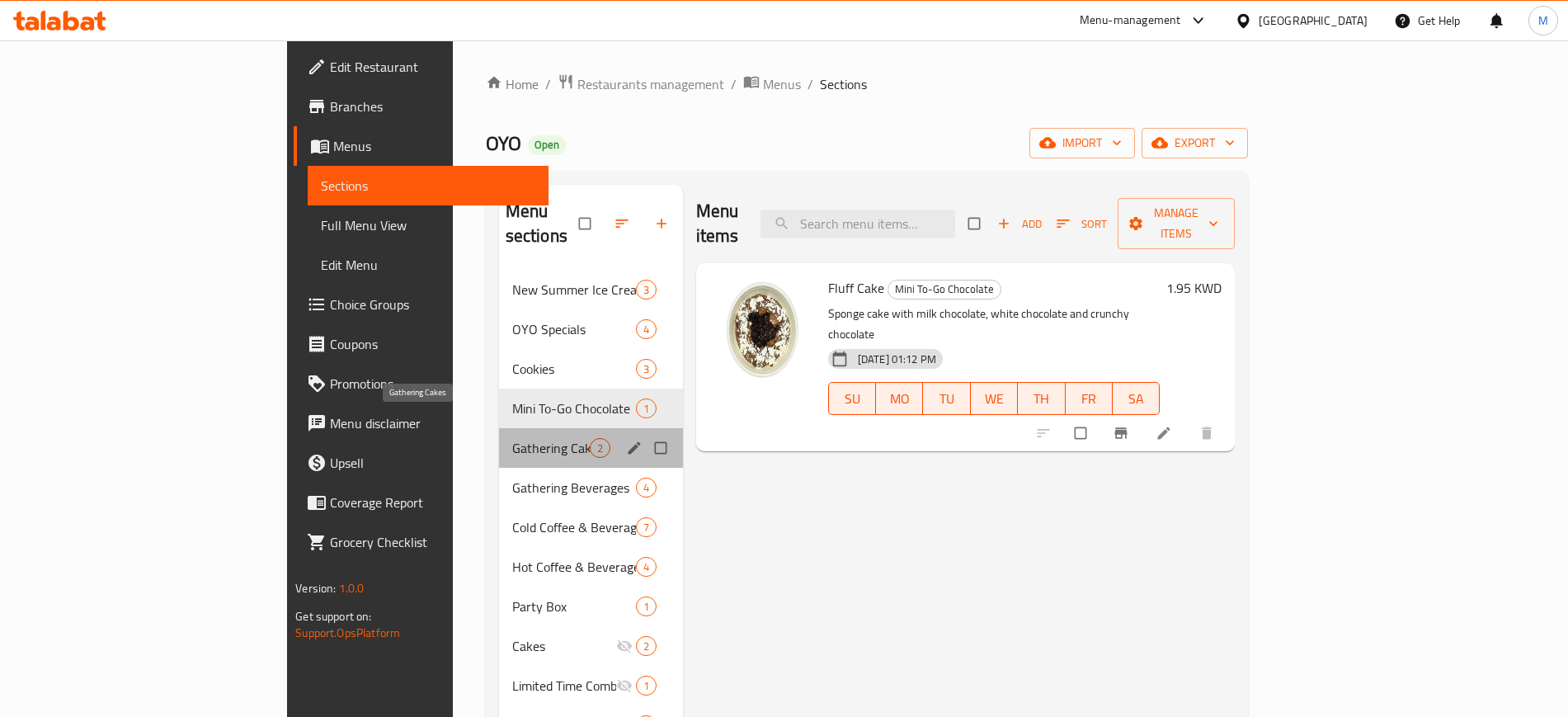
click at [512, 438] on span "Gathering Cakes" at bounding box center [551, 449] width 77 height 20
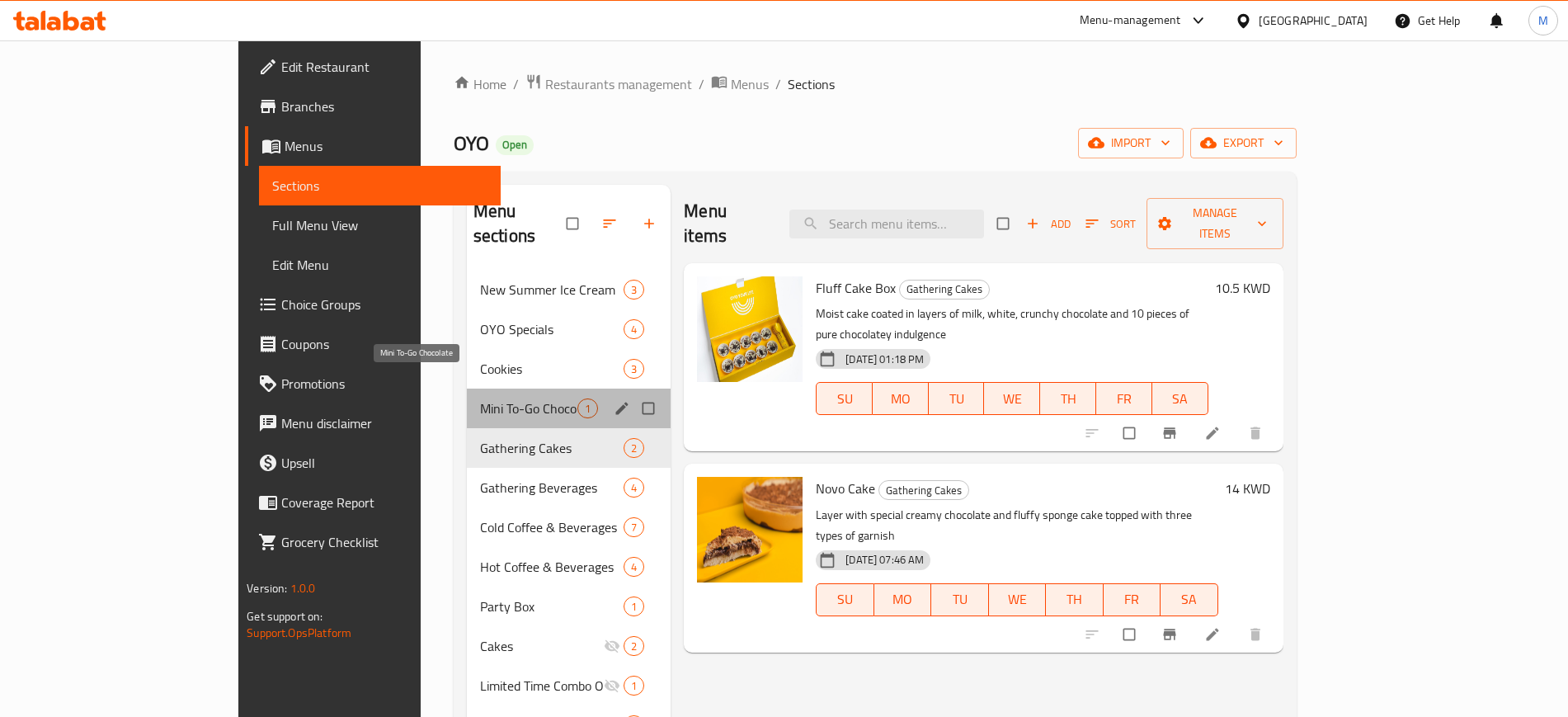
click at [480, 399] on span "Mini To-Go Chocolate" at bounding box center [529, 409] width 98 height 20
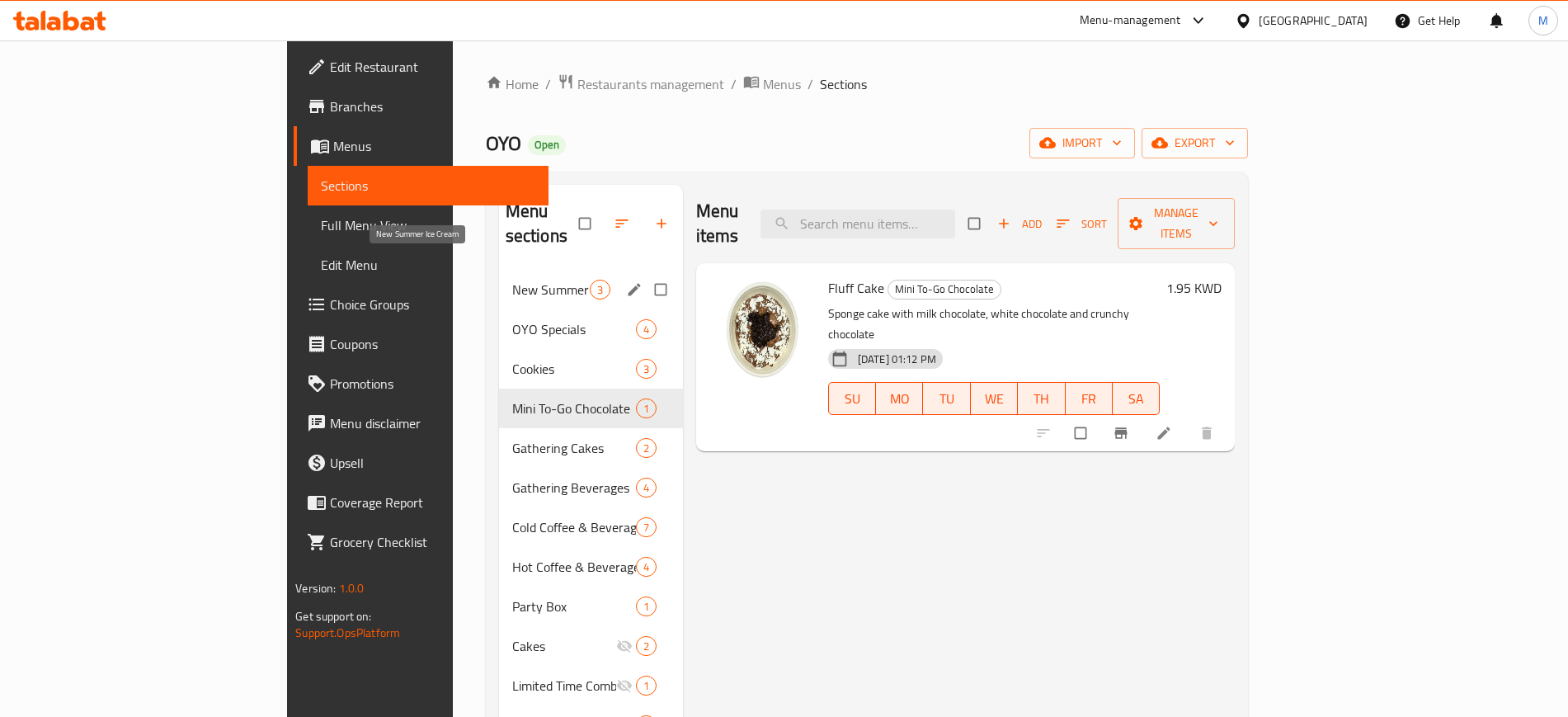
click at [512, 279] on span "New Summer Ice Cream" at bounding box center [551, 289] width 77 height 20
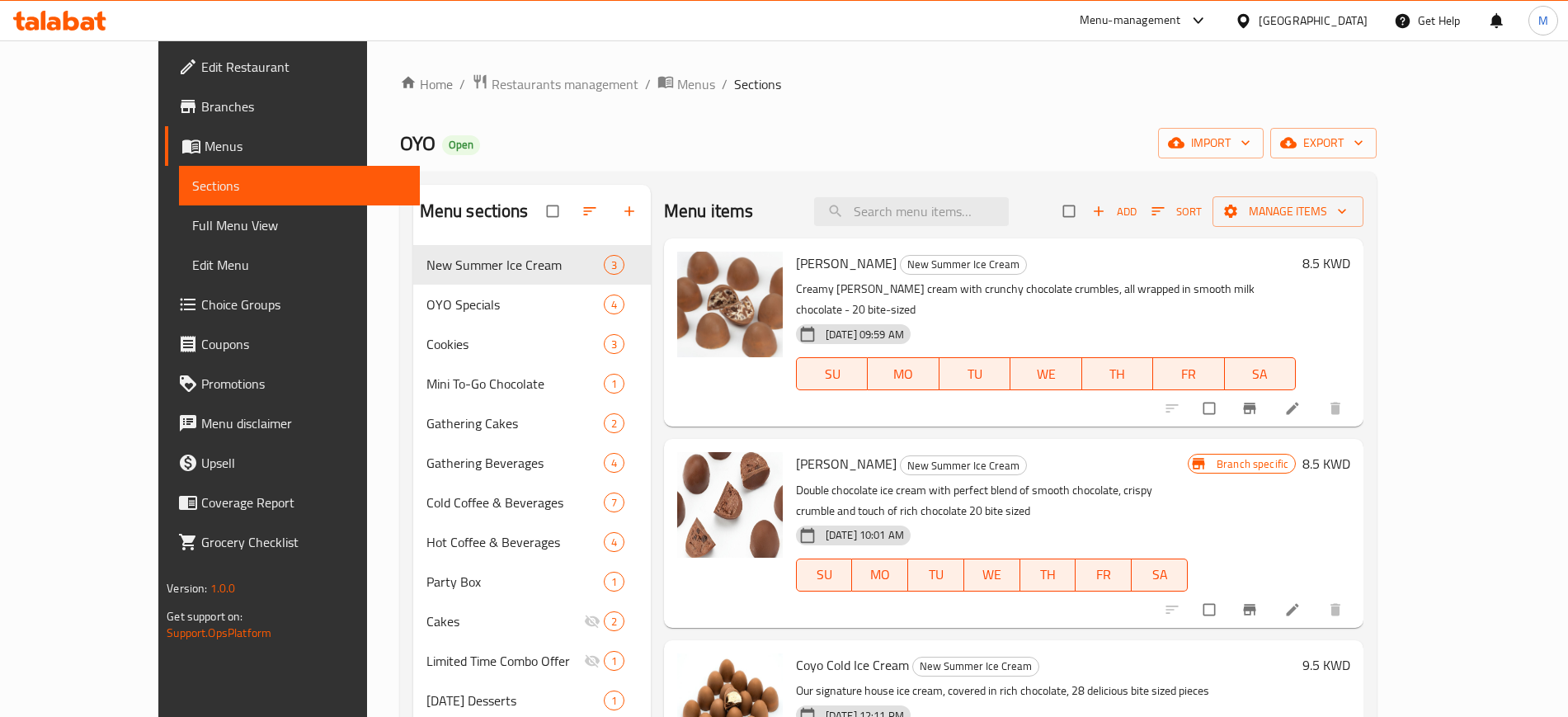
click at [493, 112] on div "Home / Restaurants management / Menus / Sections OYO Open import export Menu se…" at bounding box center [889, 494] width 977 height 842
drag, startPoint x: 493, startPoint y: 113, endPoint x: 1227, endPoint y: 3, distance: 742.2
click at [495, 114] on div "Home / Restaurants management / Menus / Sections OYO Open import export Menu se…" at bounding box center [889, 494] width 977 height 842
